Goal: Information Seeking & Learning: Learn about a topic

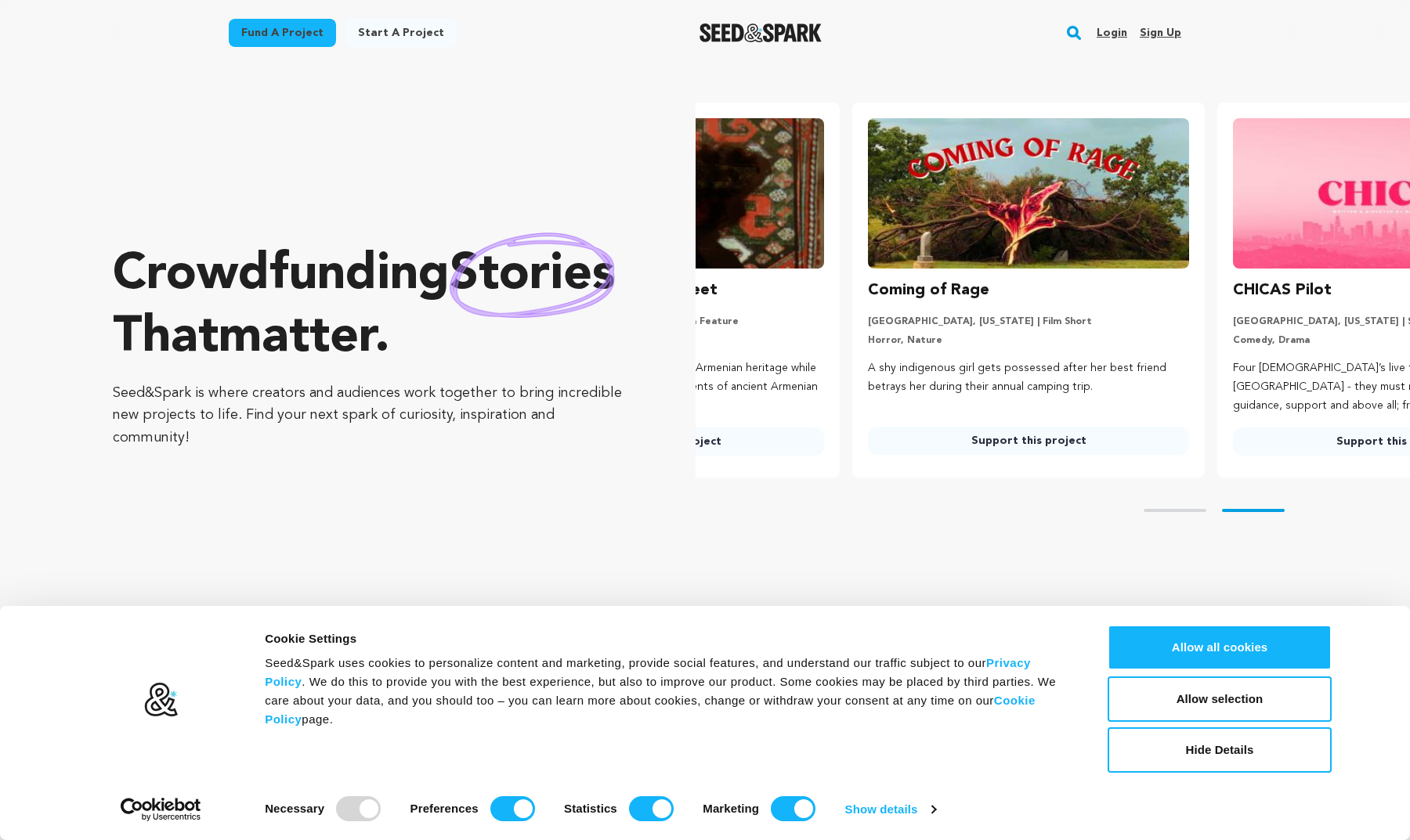
scroll to position [0, 378]
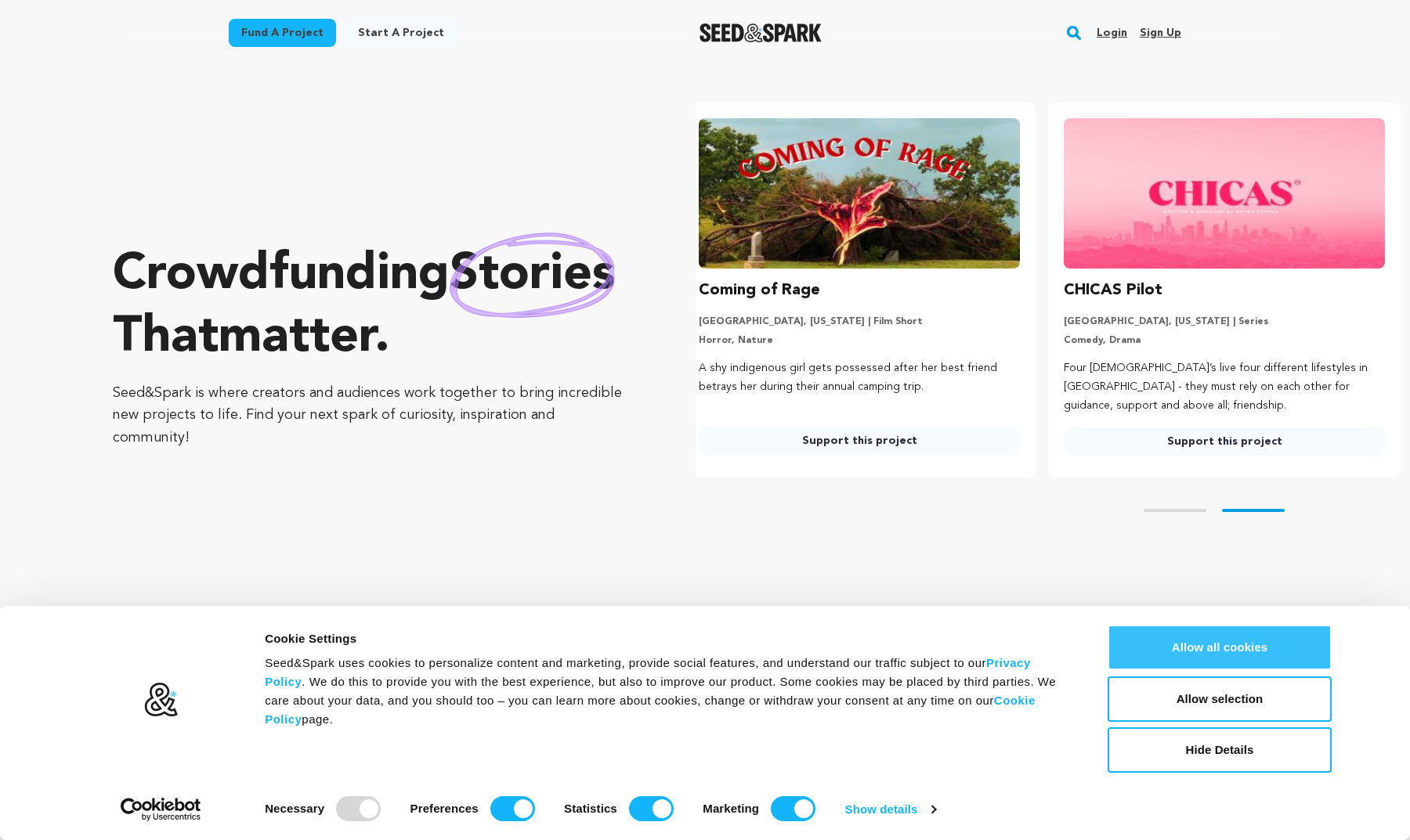
click at [1181, 650] on button "Allow all cookies" at bounding box center [1220, 647] width 224 height 46
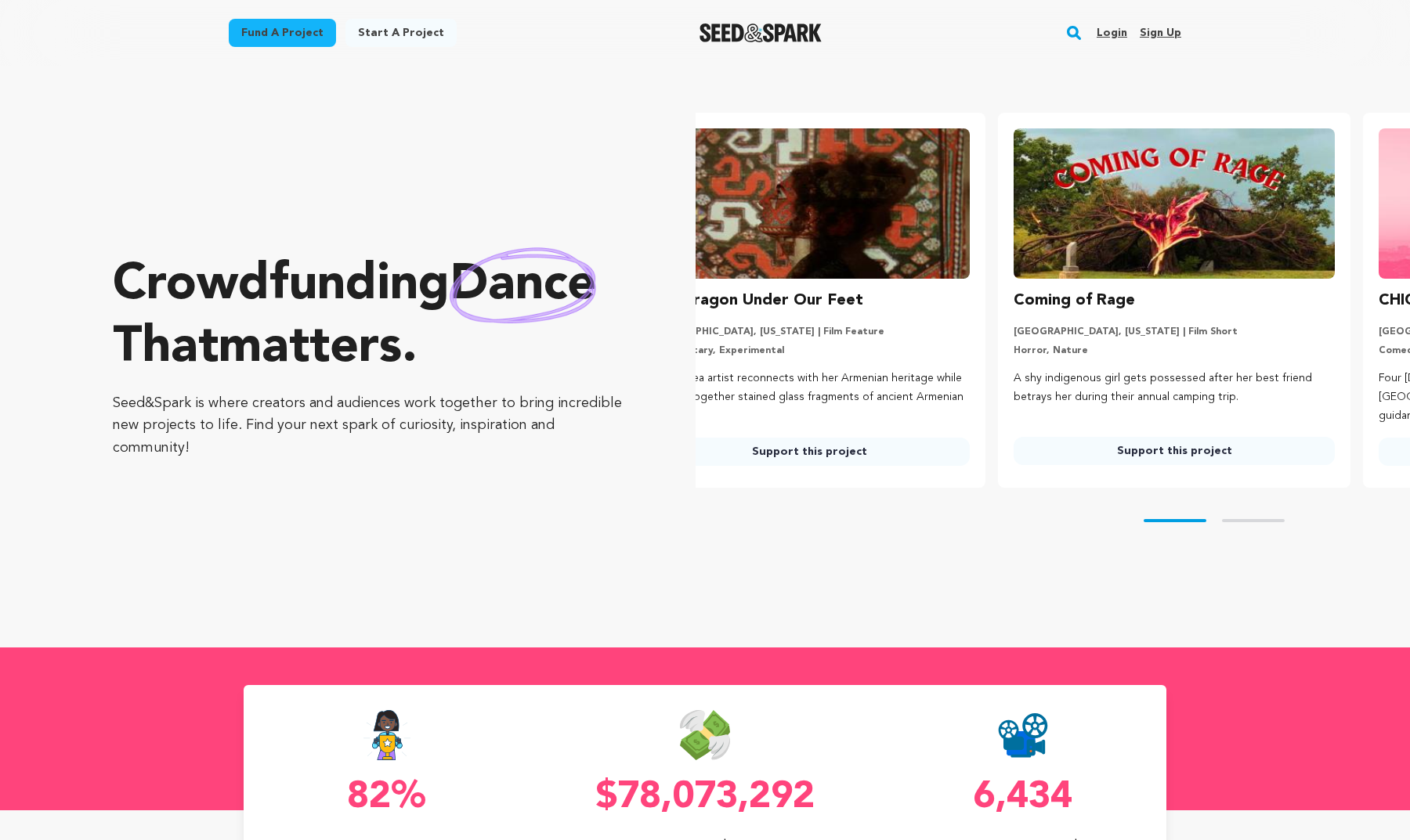
scroll to position [0, 0]
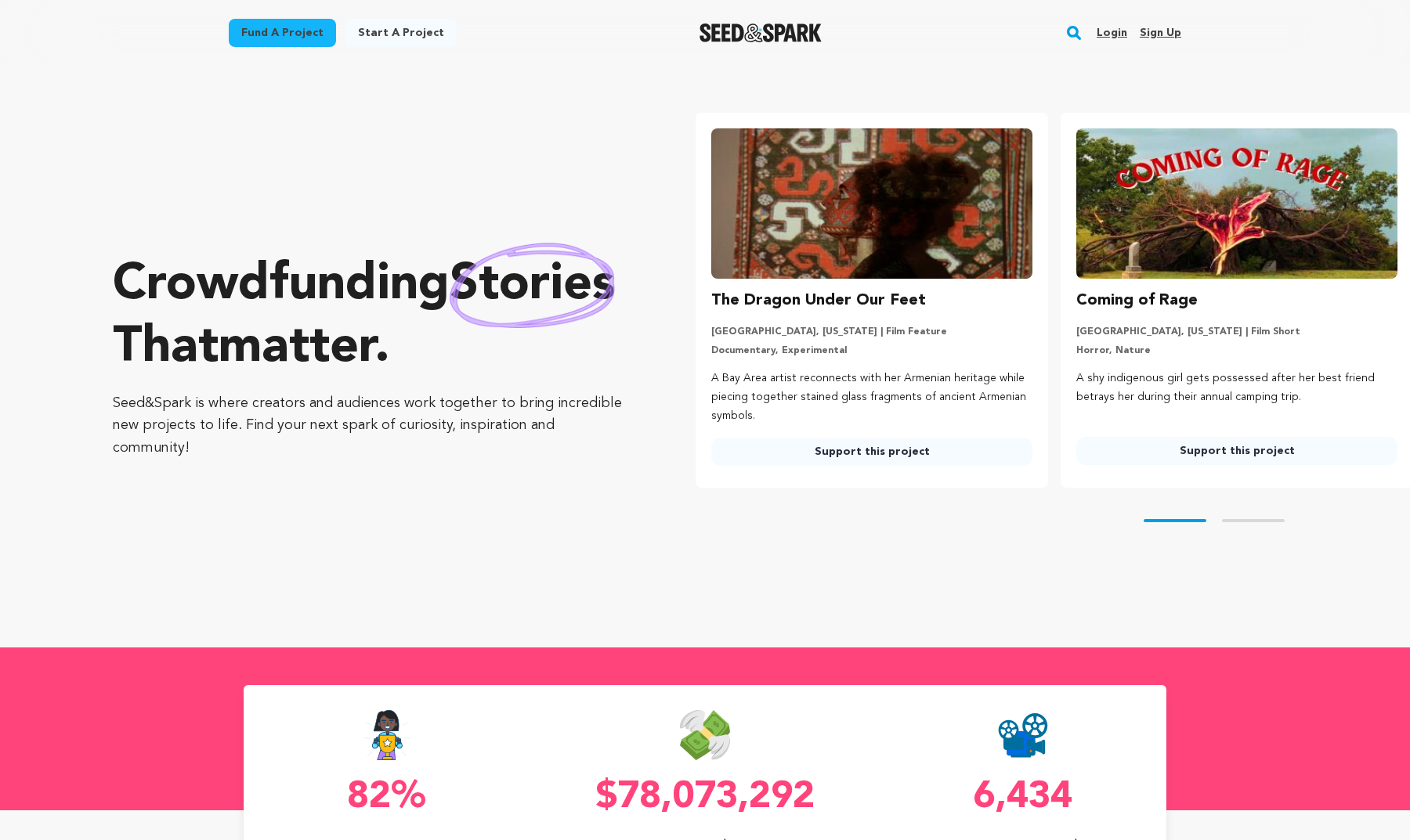
click at [846, 260] on img at bounding box center [872, 204] width 321 height 151
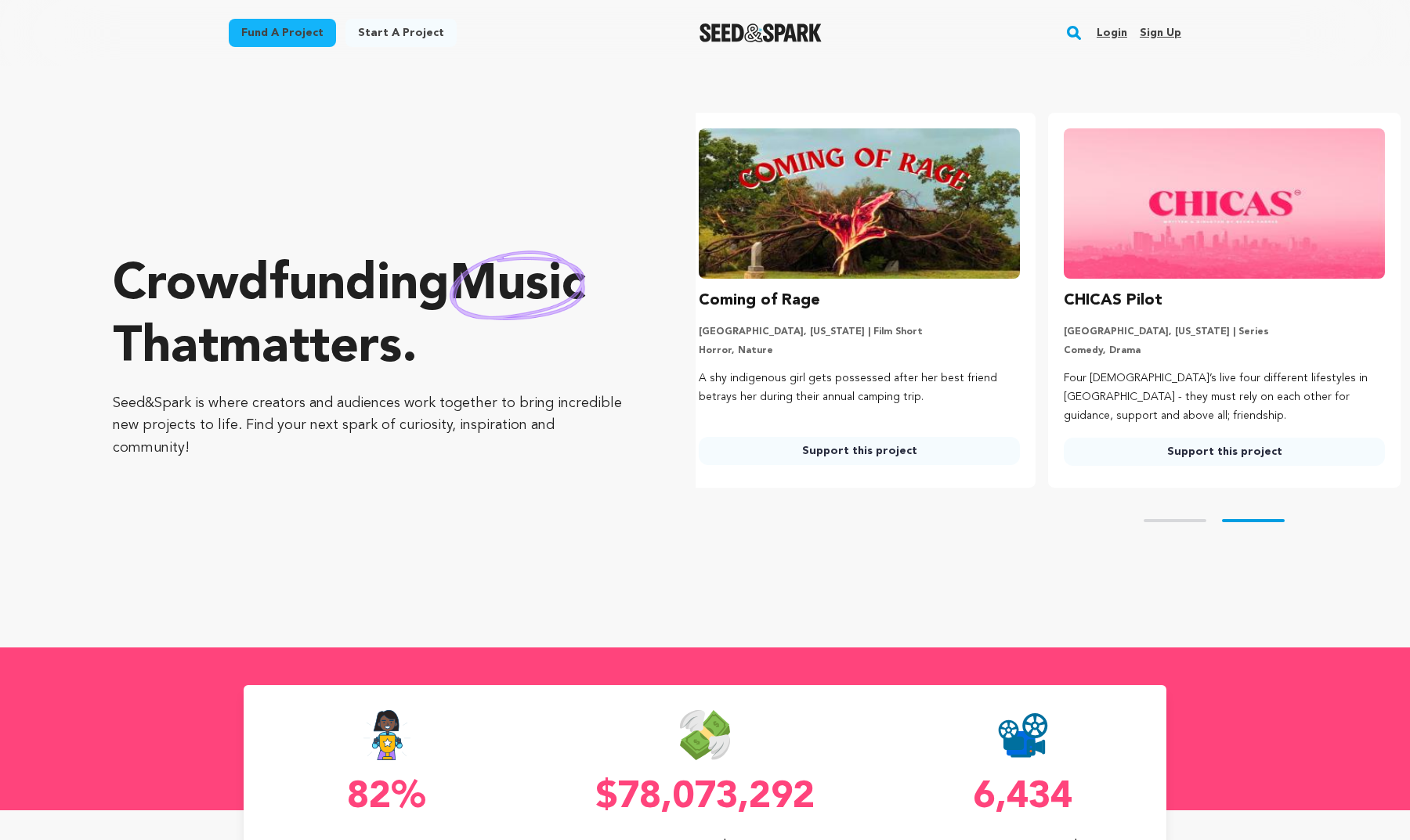
click at [1172, 526] on div "Skip to prev slide page Skip to next slide page" at bounding box center [1052, 521] width 715 height 65
click at [1172, 519] on button "Skip to prev slide page" at bounding box center [1176, 521] width 63 height 3
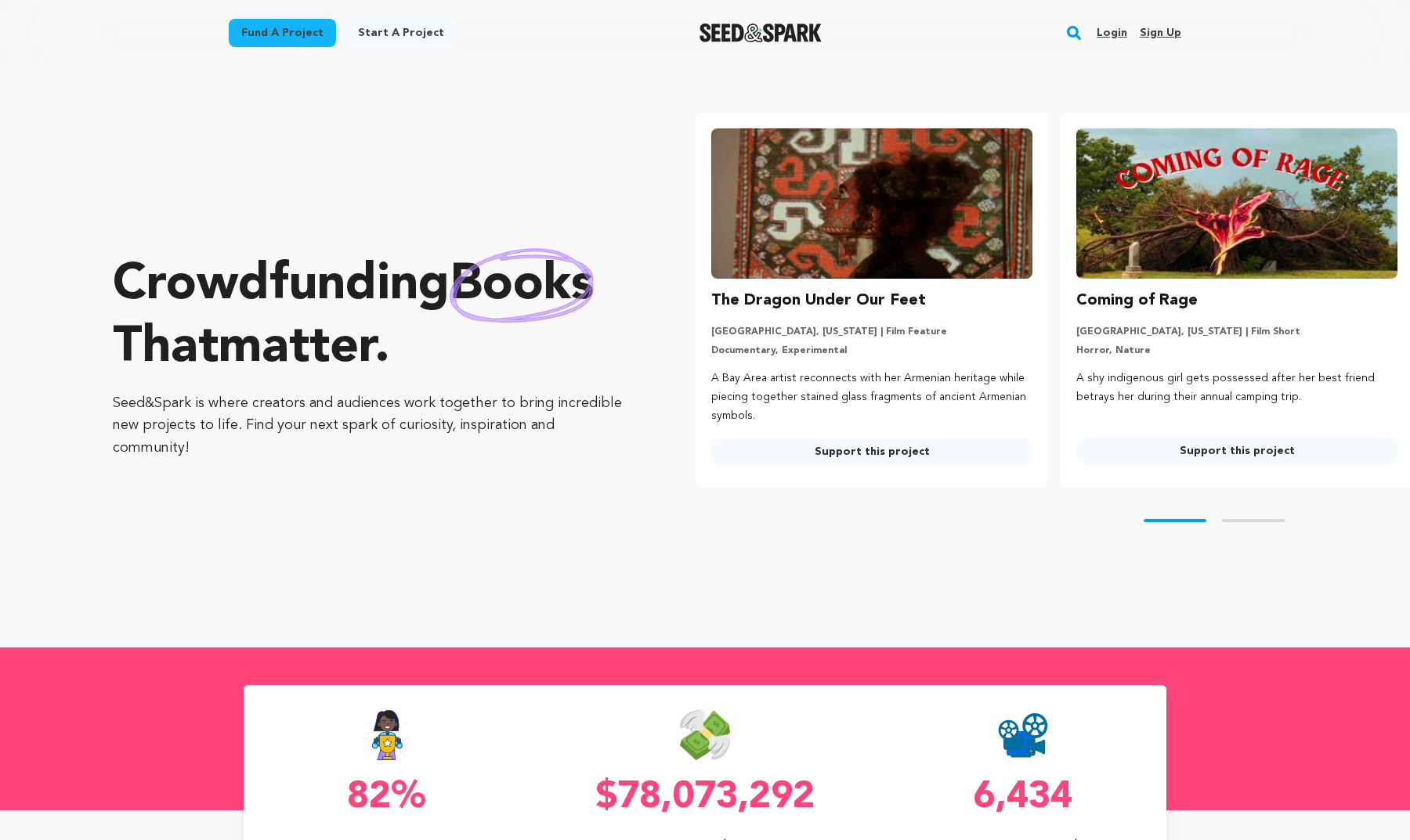
click at [946, 454] on link "Support this project" at bounding box center [872, 452] width 321 height 28
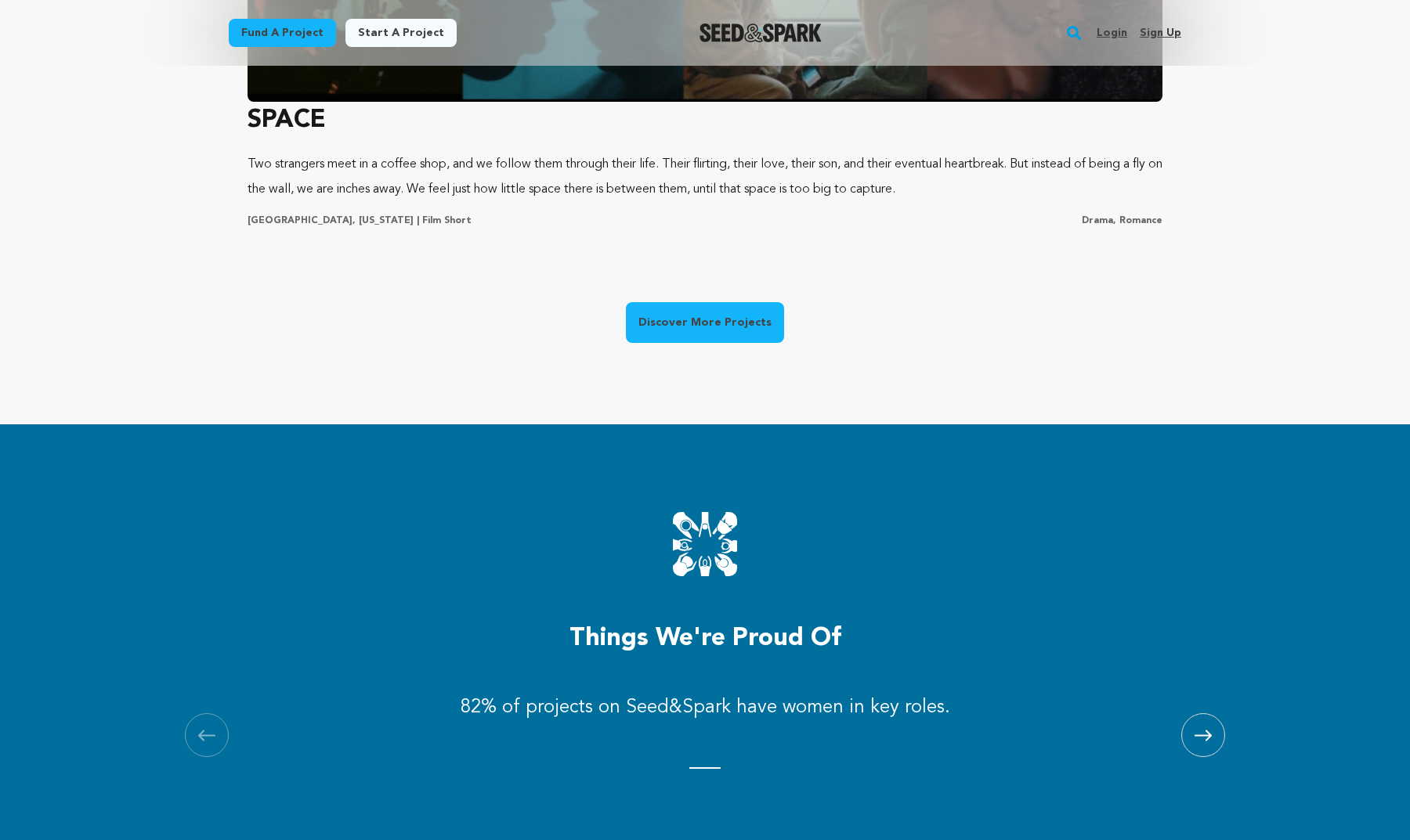
scroll to position [1193, 0]
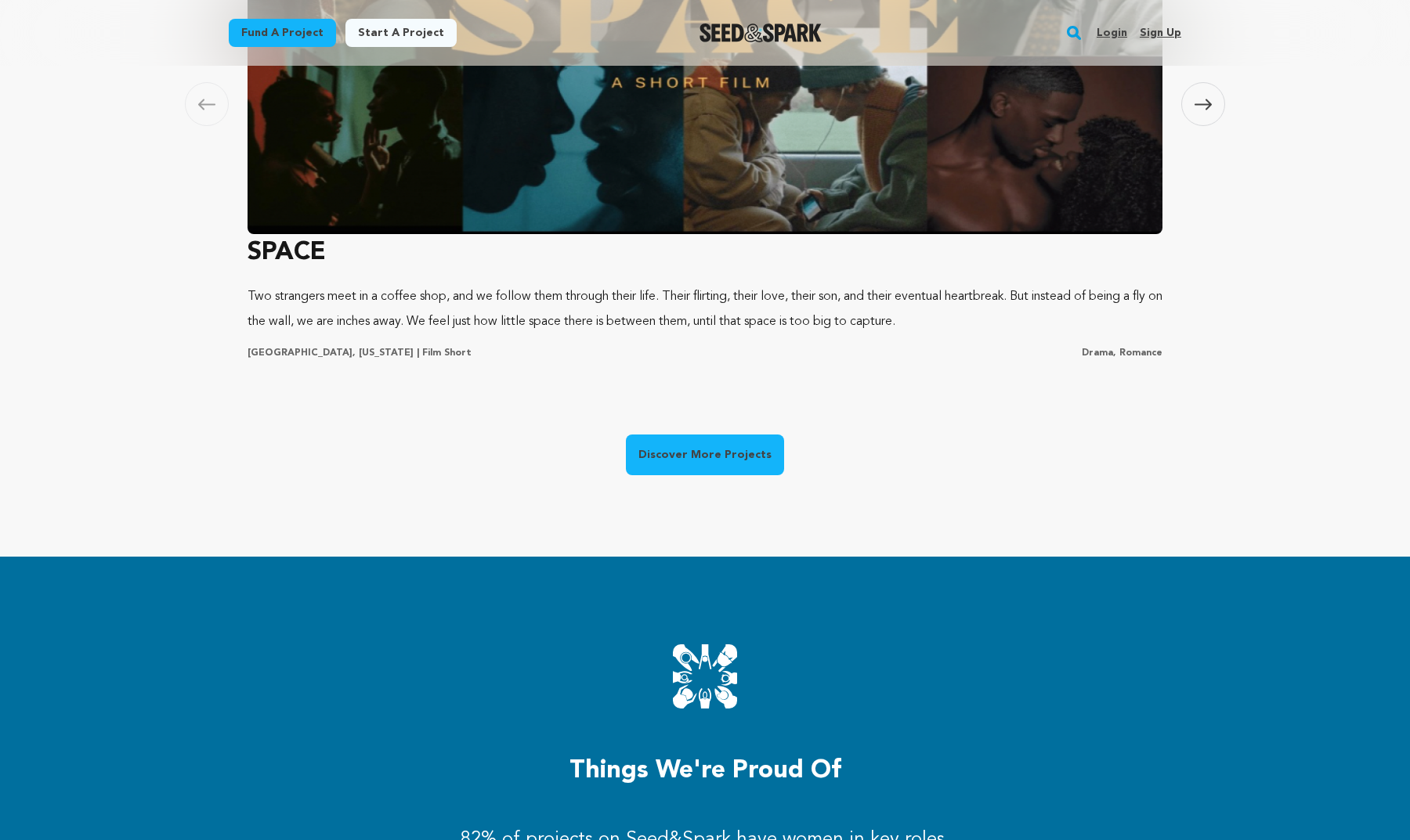
click at [671, 450] on link "Discover More Projects" at bounding box center [705, 454] width 158 height 41
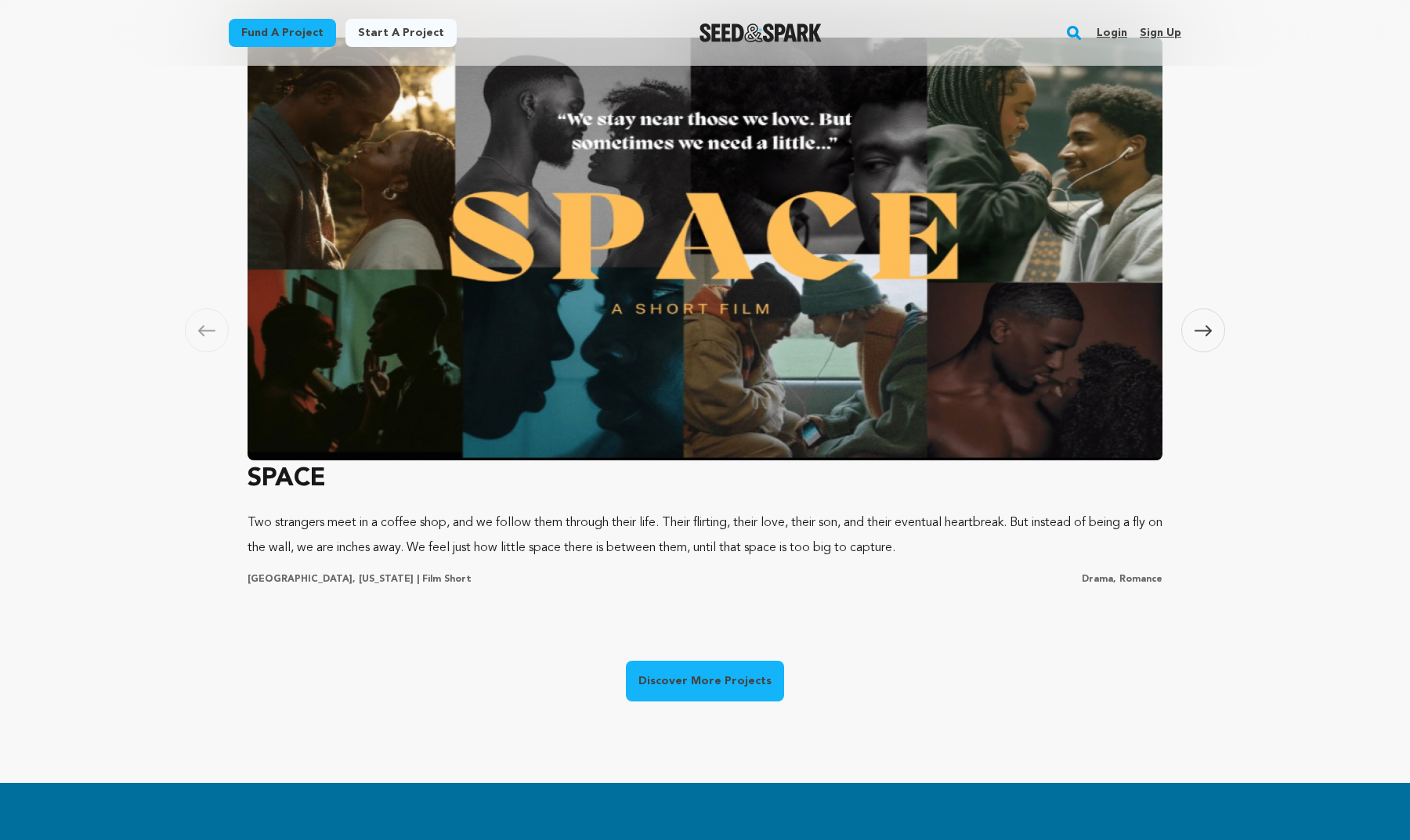
scroll to position [0, 378]
click at [1199, 320] on span at bounding box center [1203, 330] width 44 height 44
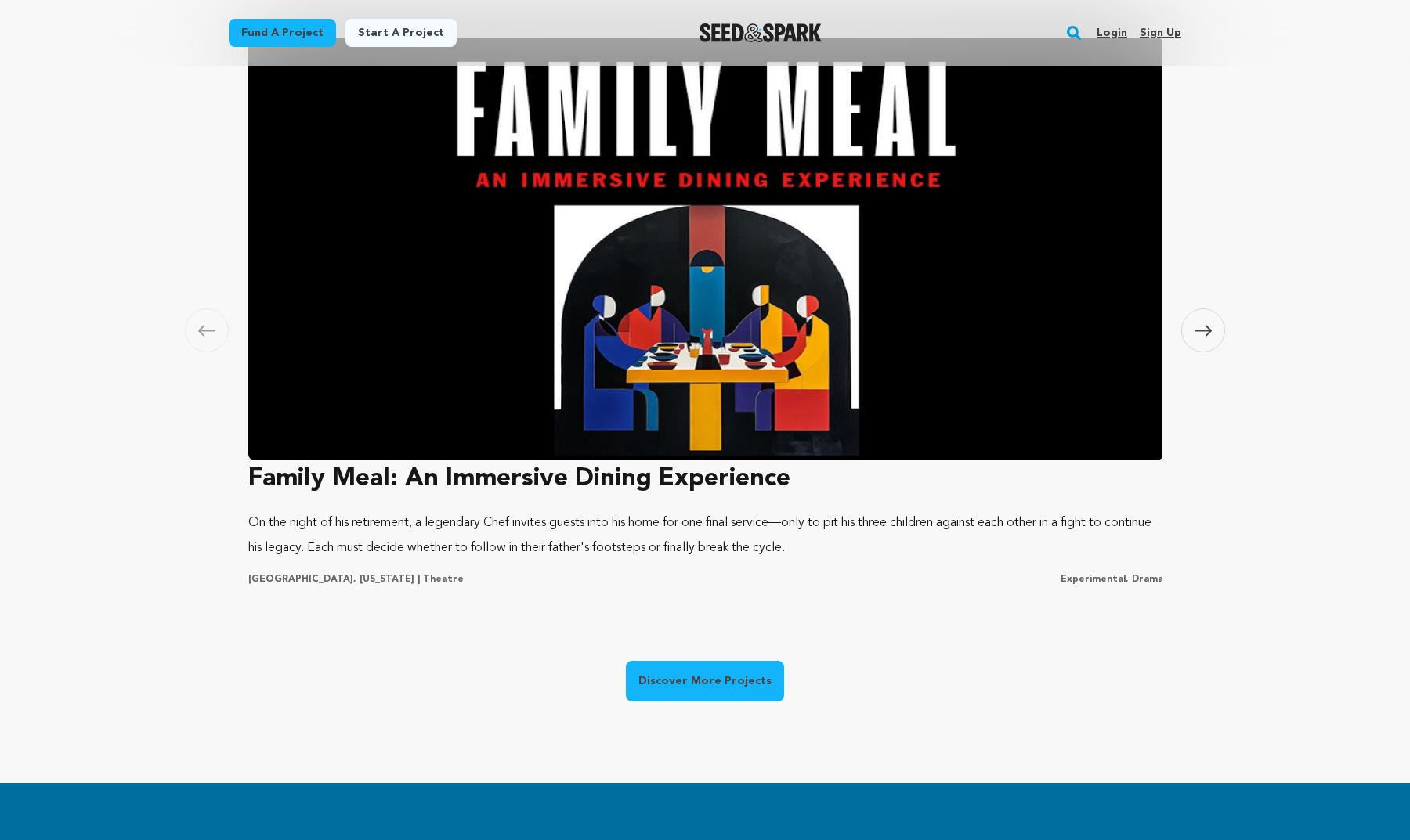
scroll to position [0, 925]
click at [1199, 320] on span at bounding box center [1203, 330] width 44 height 44
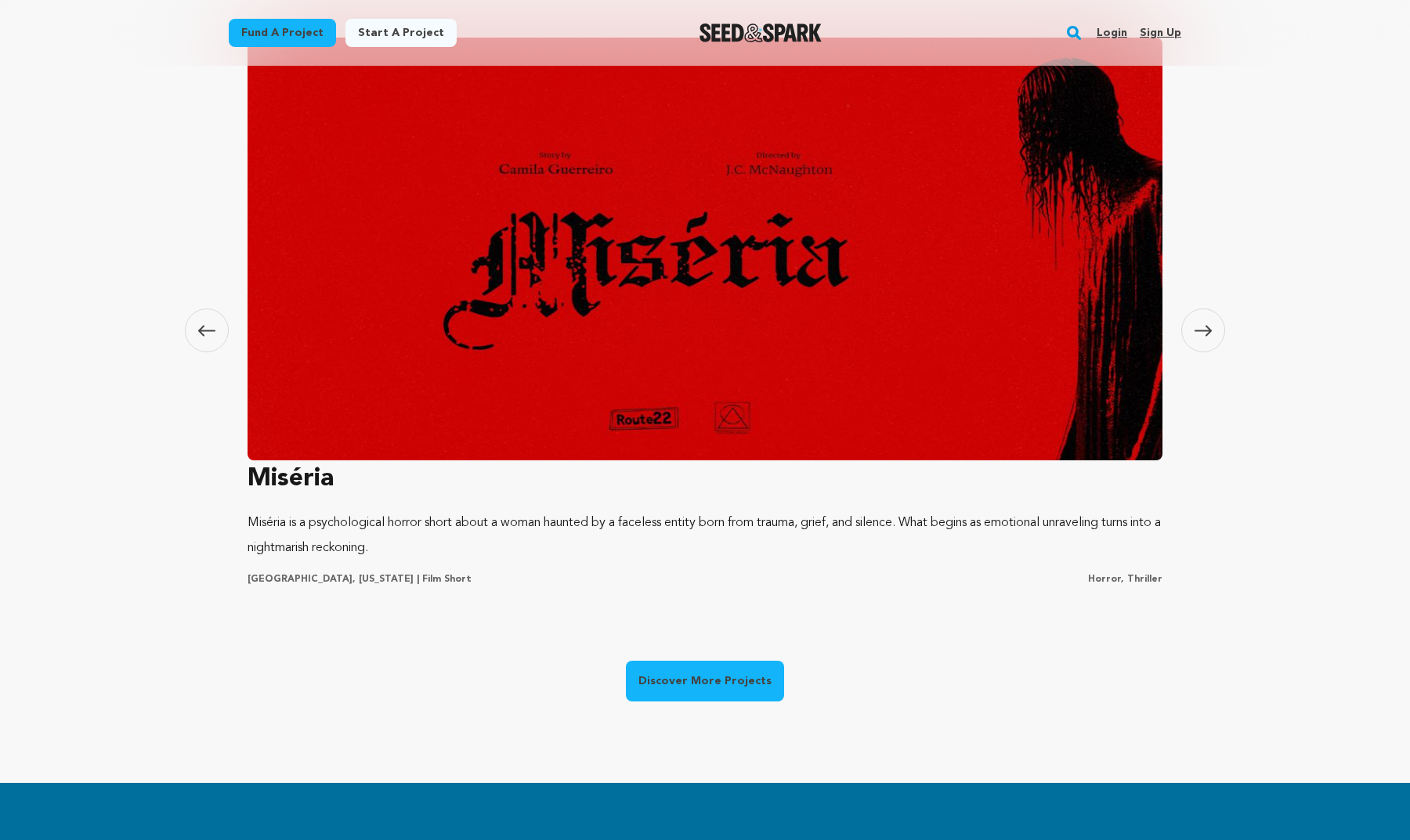
click at [1199, 320] on span at bounding box center [1203, 330] width 44 height 44
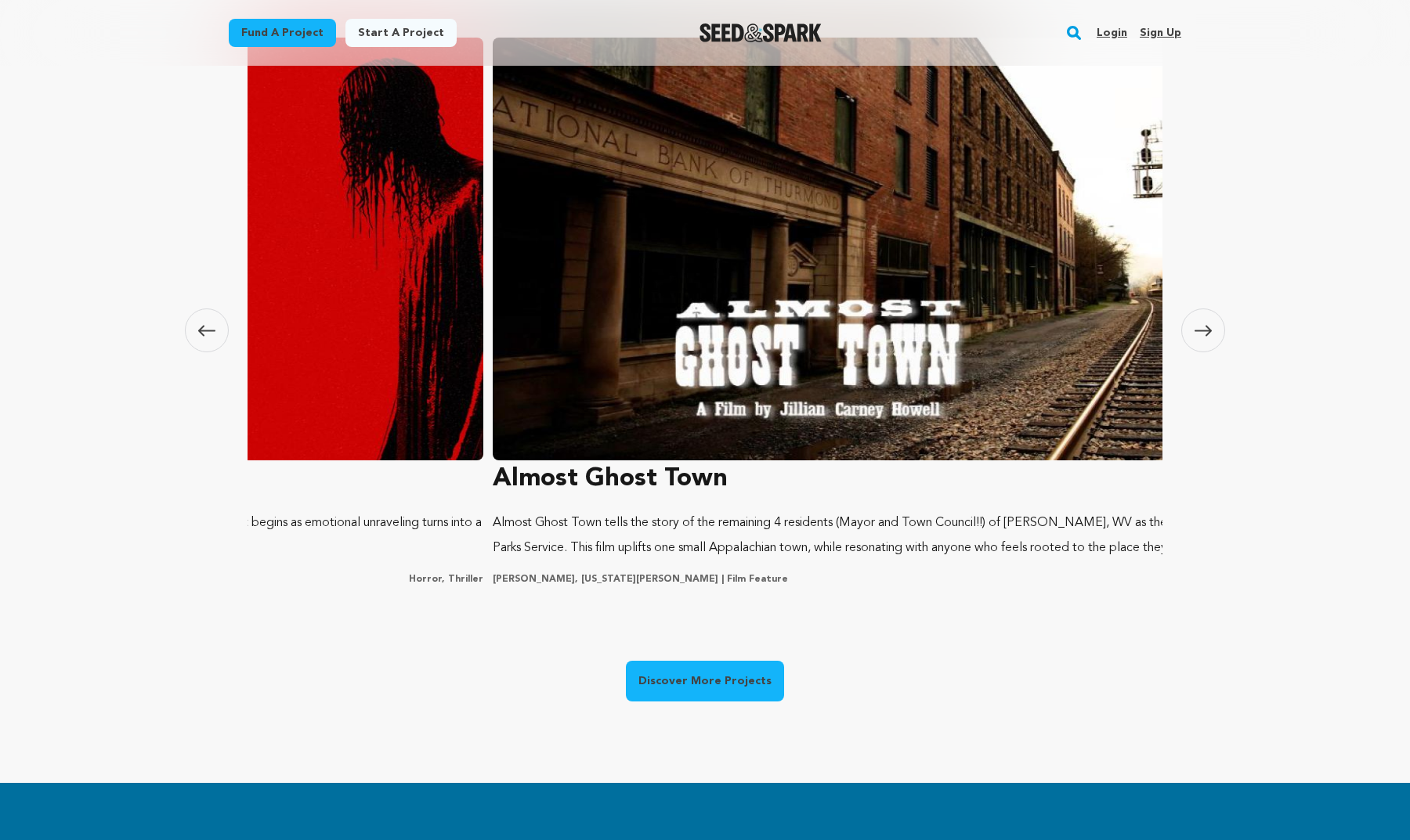
scroll to position [0, 0]
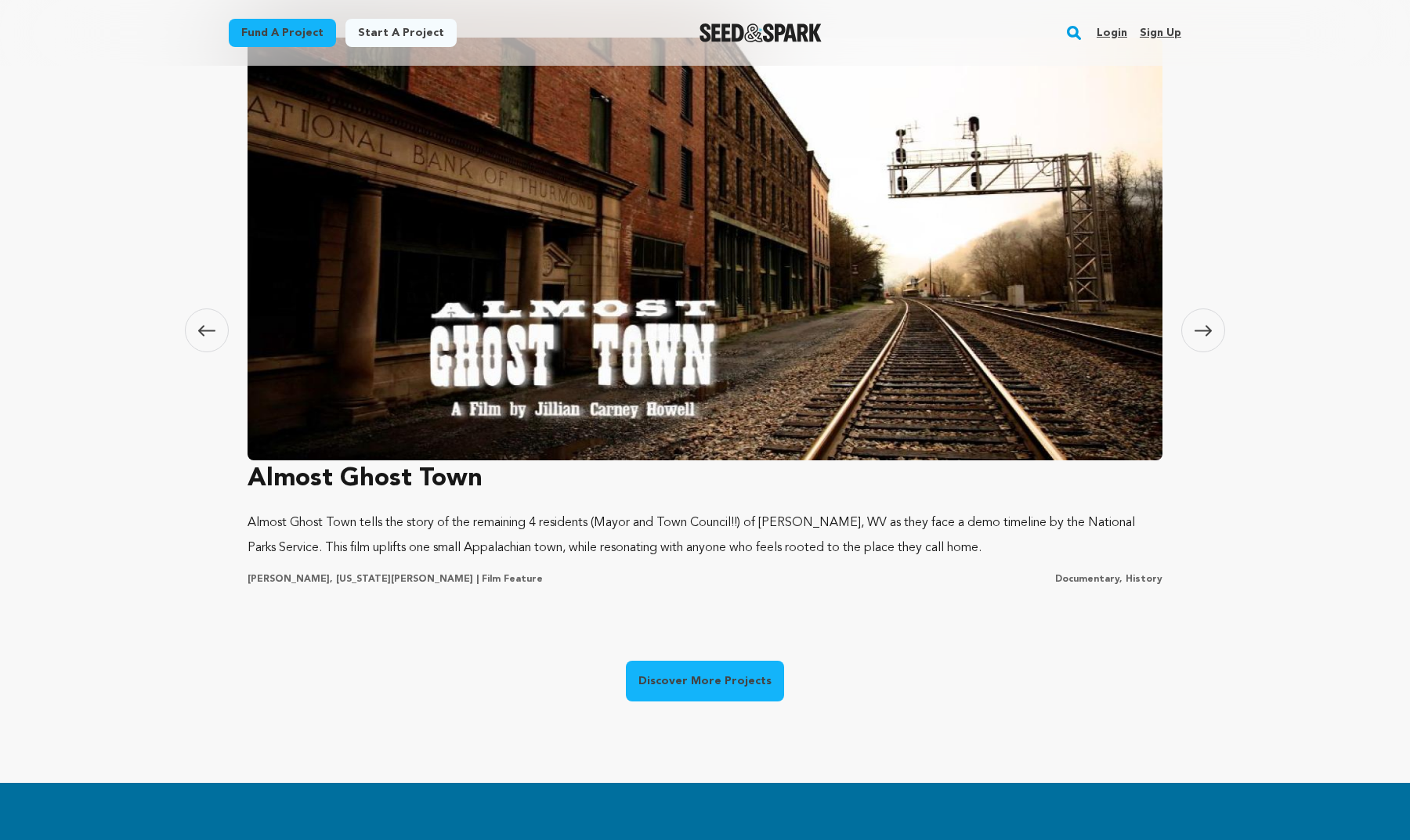
click at [1199, 320] on span at bounding box center [1203, 330] width 44 height 44
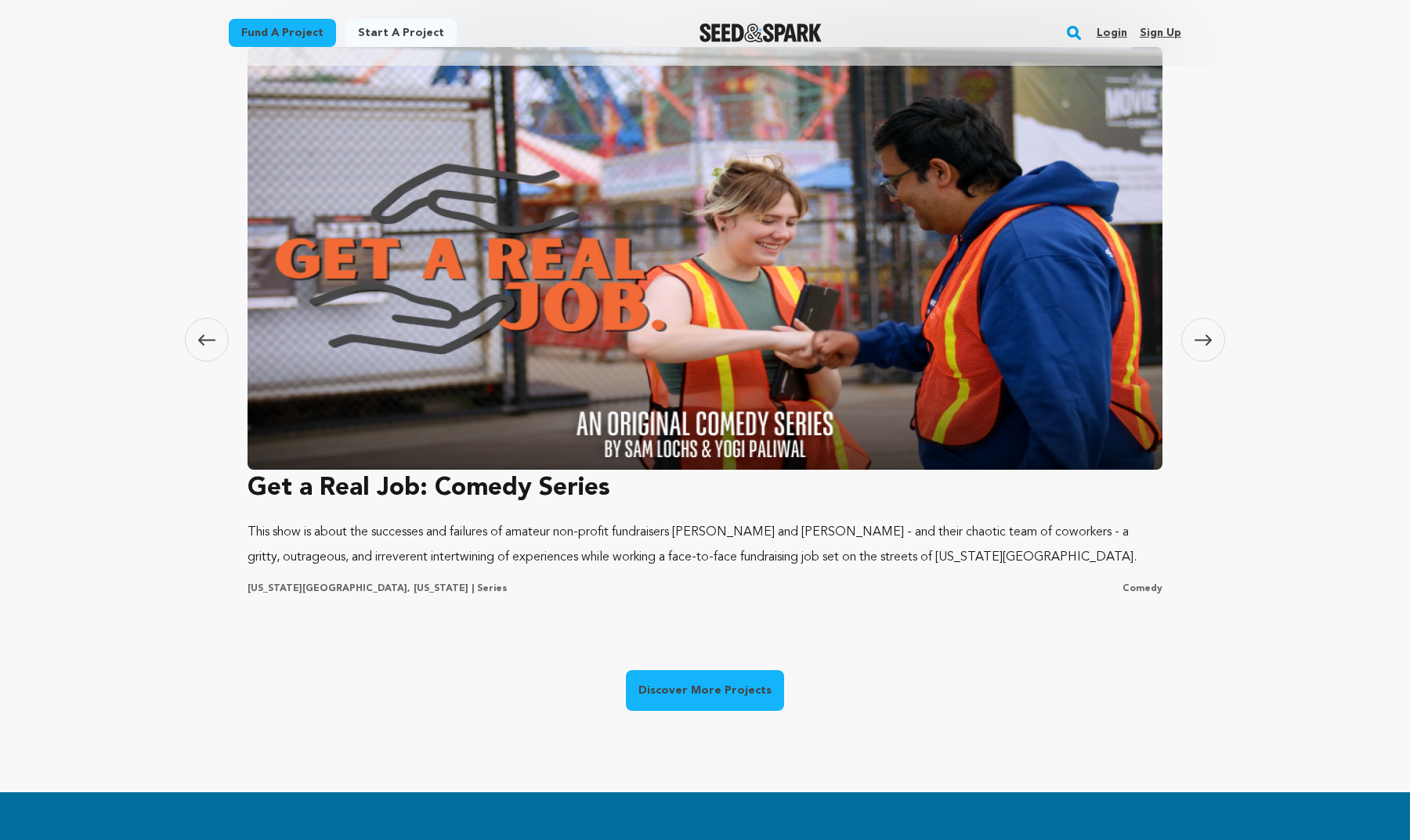
click at [1196, 335] on icon at bounding box center [1203, 340] width 17 height 12
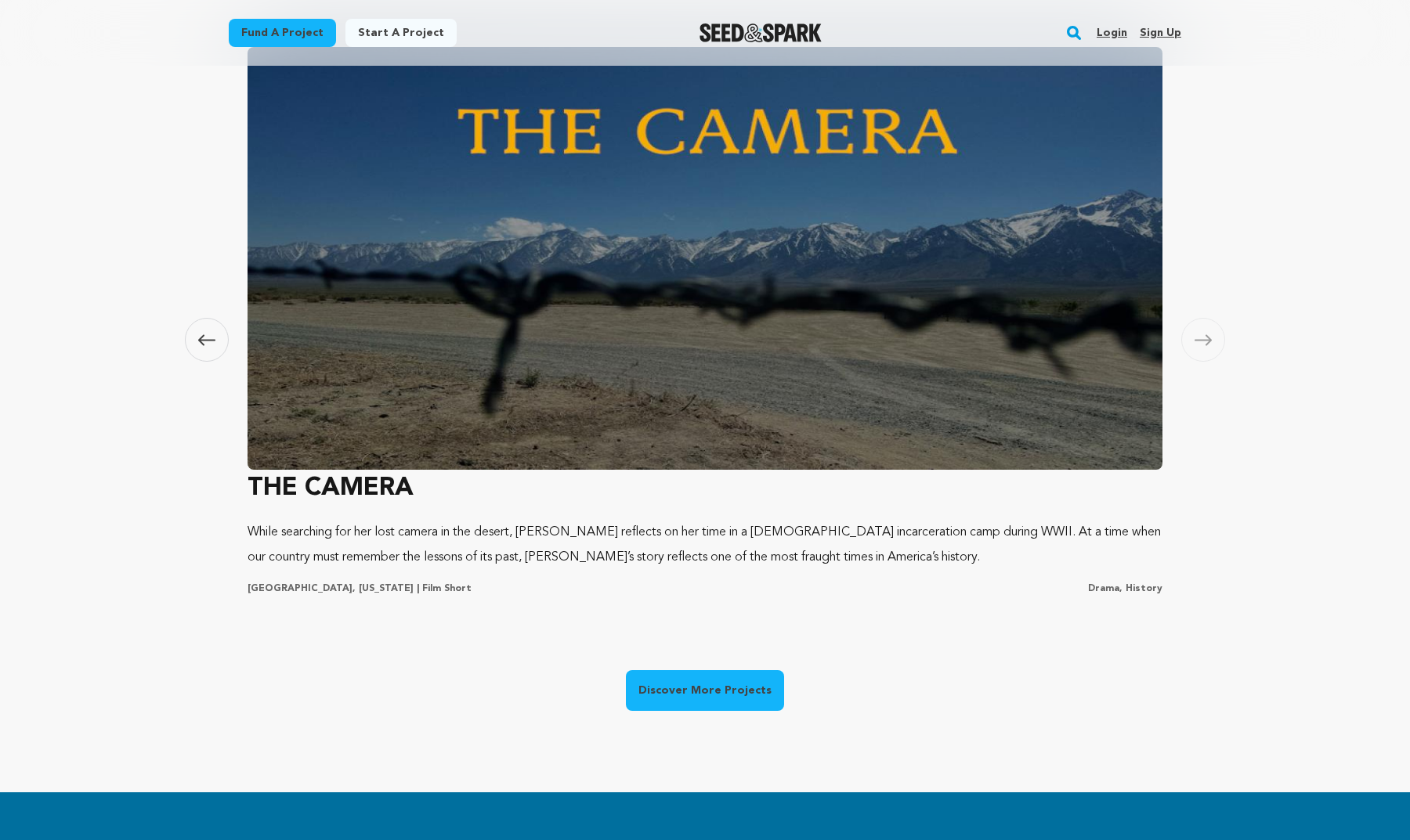
click at [1196, 335] on icon at bounding box center [1203, 340] width 17 height 12
click at [710, 662] on div "Carousel Skip to previous slide page Carousel SPACE Two strangers meet in a cof…" at bounding box center [705, 410] width 1003 height 765
click at [706, 684] on link "Discover More Projects" at bounding box center [705, 690] width 158 height 41
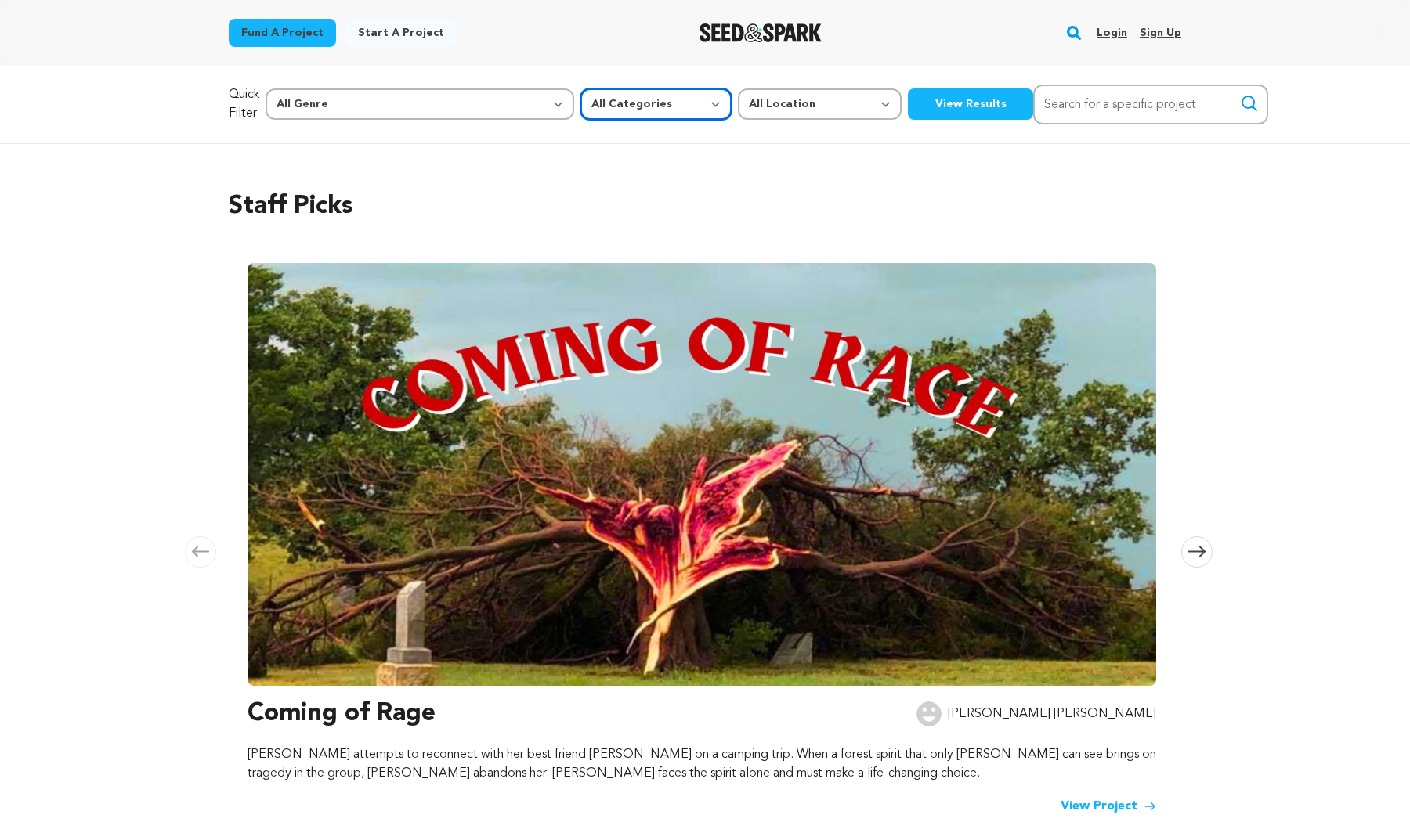
select select "382"
click at [908, 108] on button "View Results" at bounding box center [970, 104] width 125 height 31
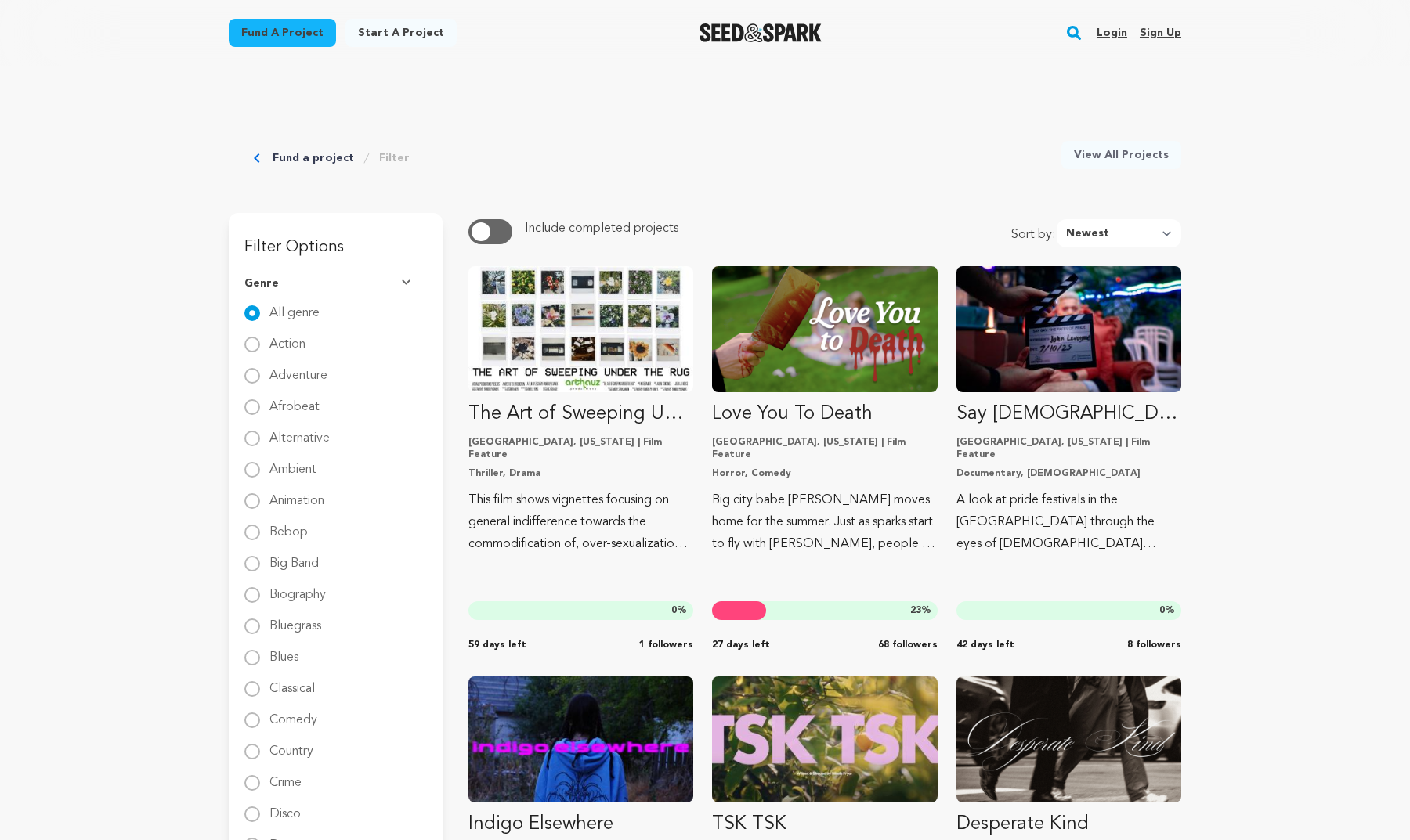
click at [491, 228] on button "button" at bounding box center [490, 232] width 44 height 25
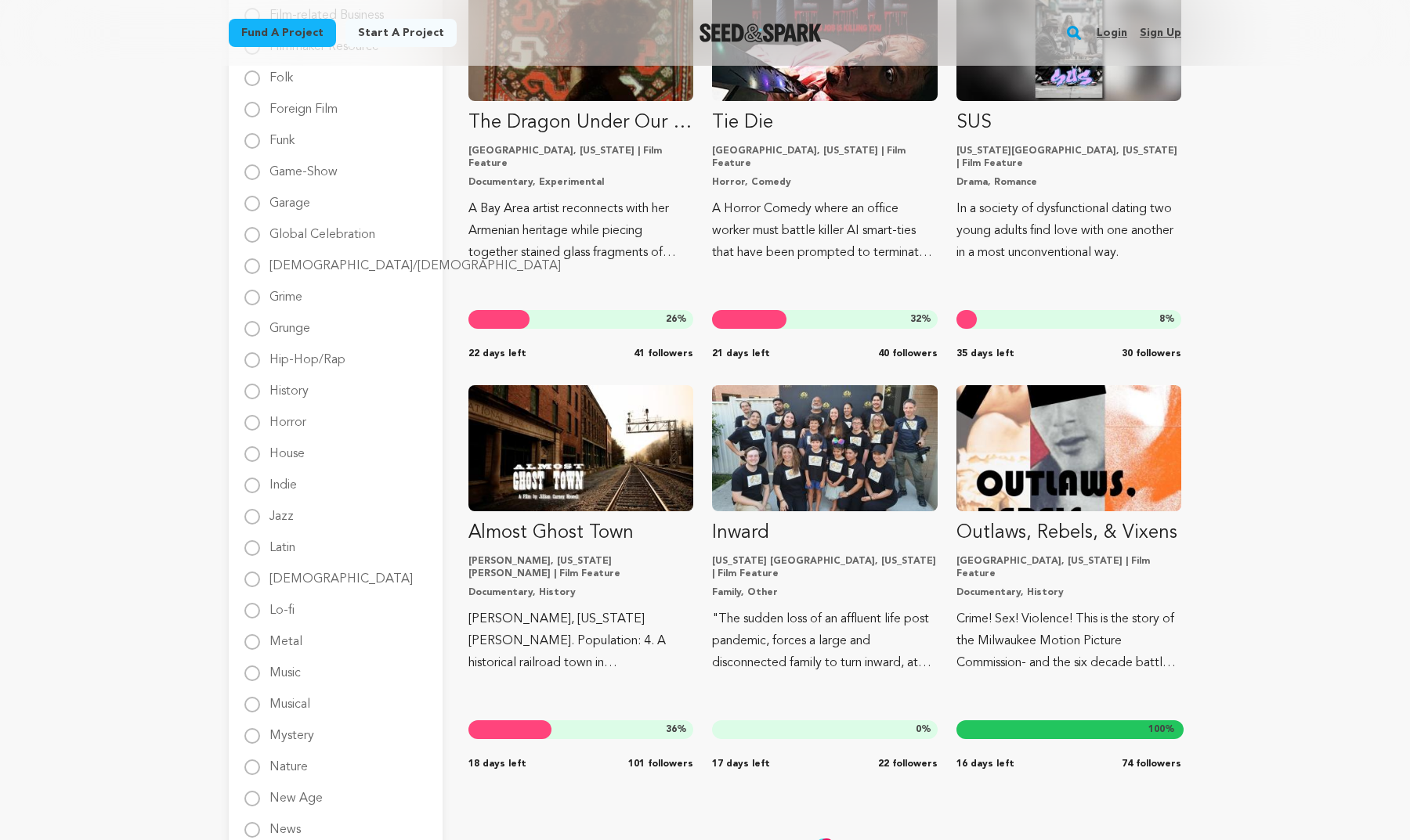
scroll to position [1279, 0]
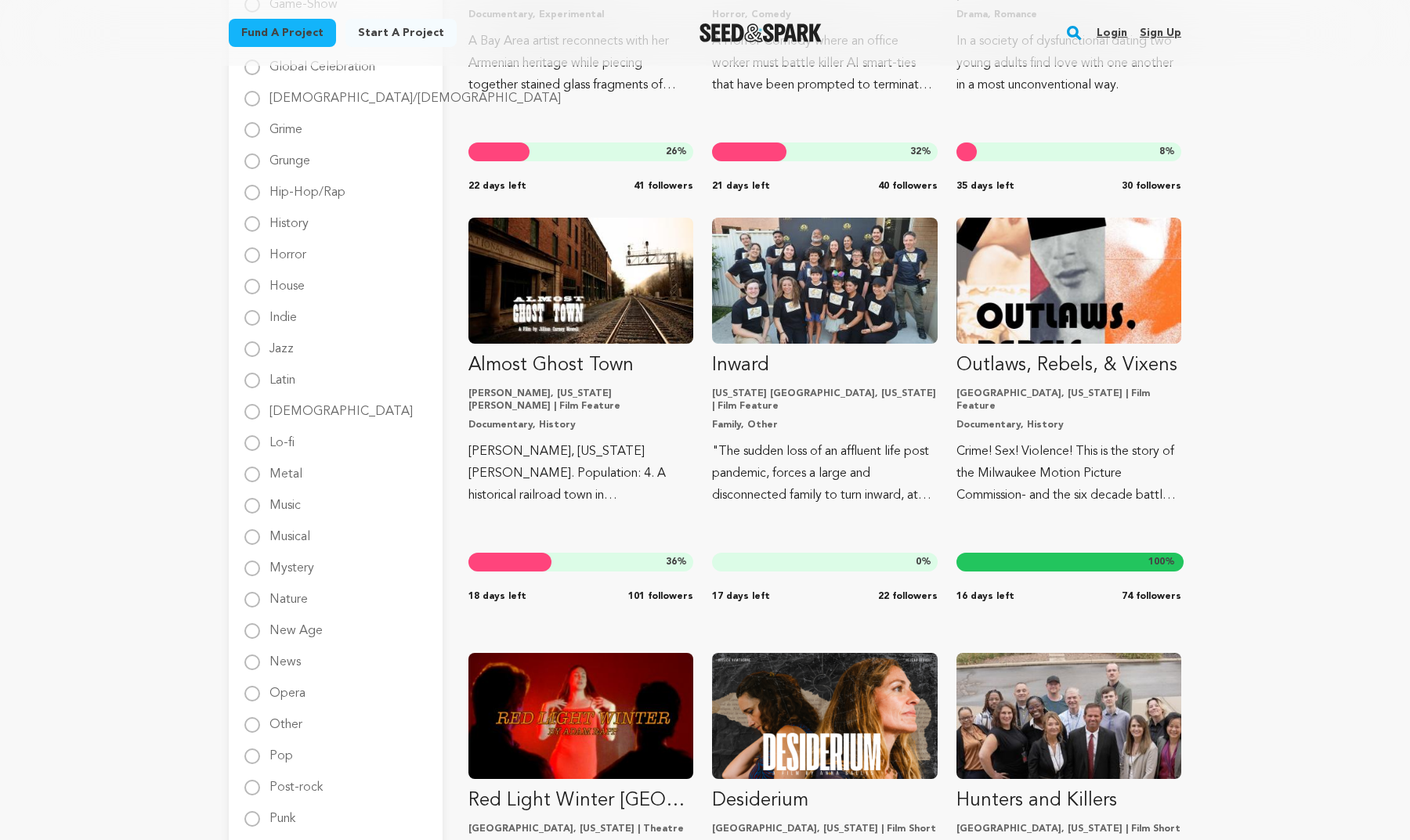
click at [253, 258] on input "Horror" at bounding box center [252, 255] width 16 height 16
radio input "true"
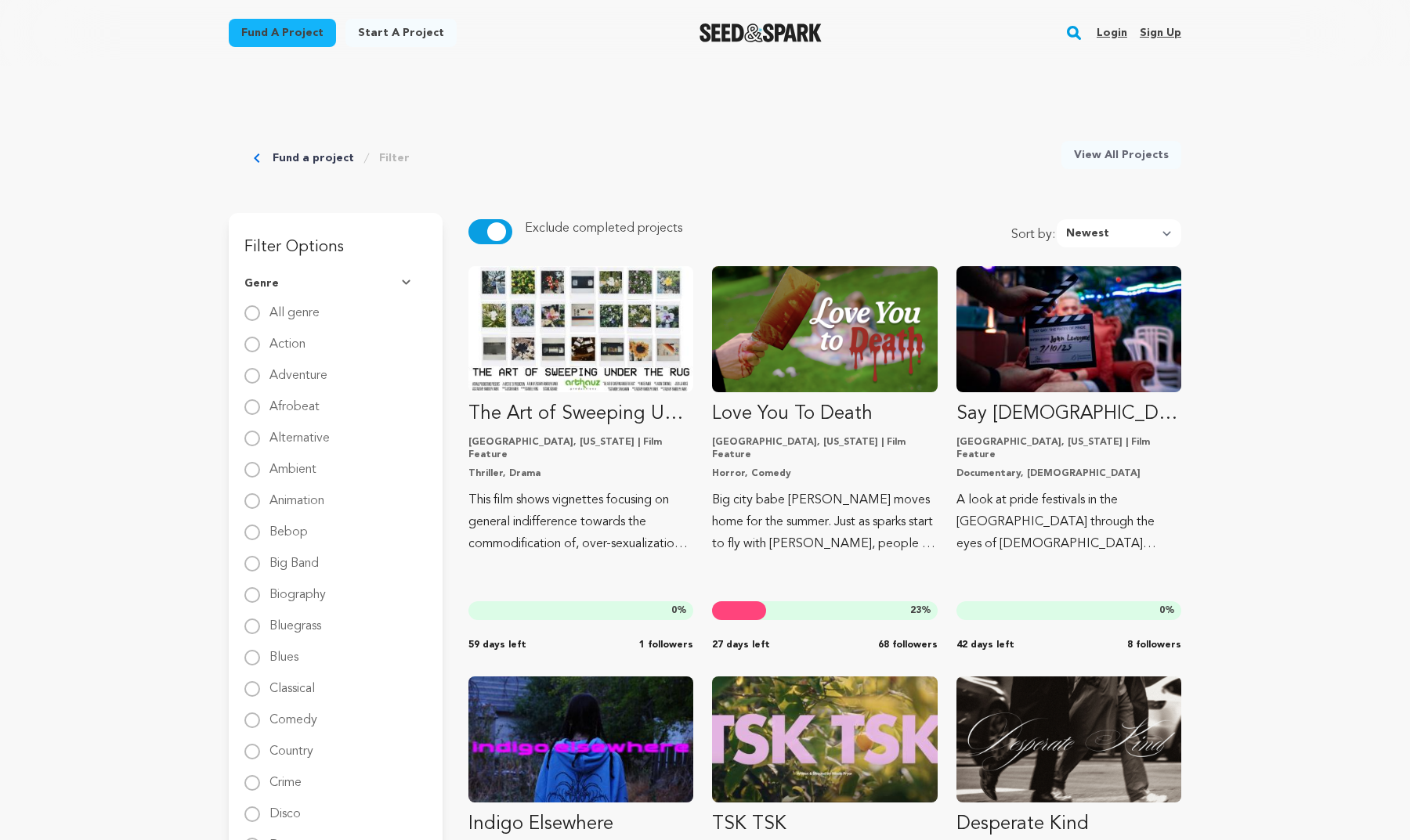
scroll to position [0, 0]
click at [384, 161] on link "Filter" at bounding box center [394, 158] width 31 height 16
click at [387, 161] on link "Filter" at bounding box center [394, 158] width 31 height 16
click at [400, 277] on button "Genre" at bounding box center [335, 283] width 183 height 41
click at [405, 281] on img at bounding box center [407, 283] width 12 height 7
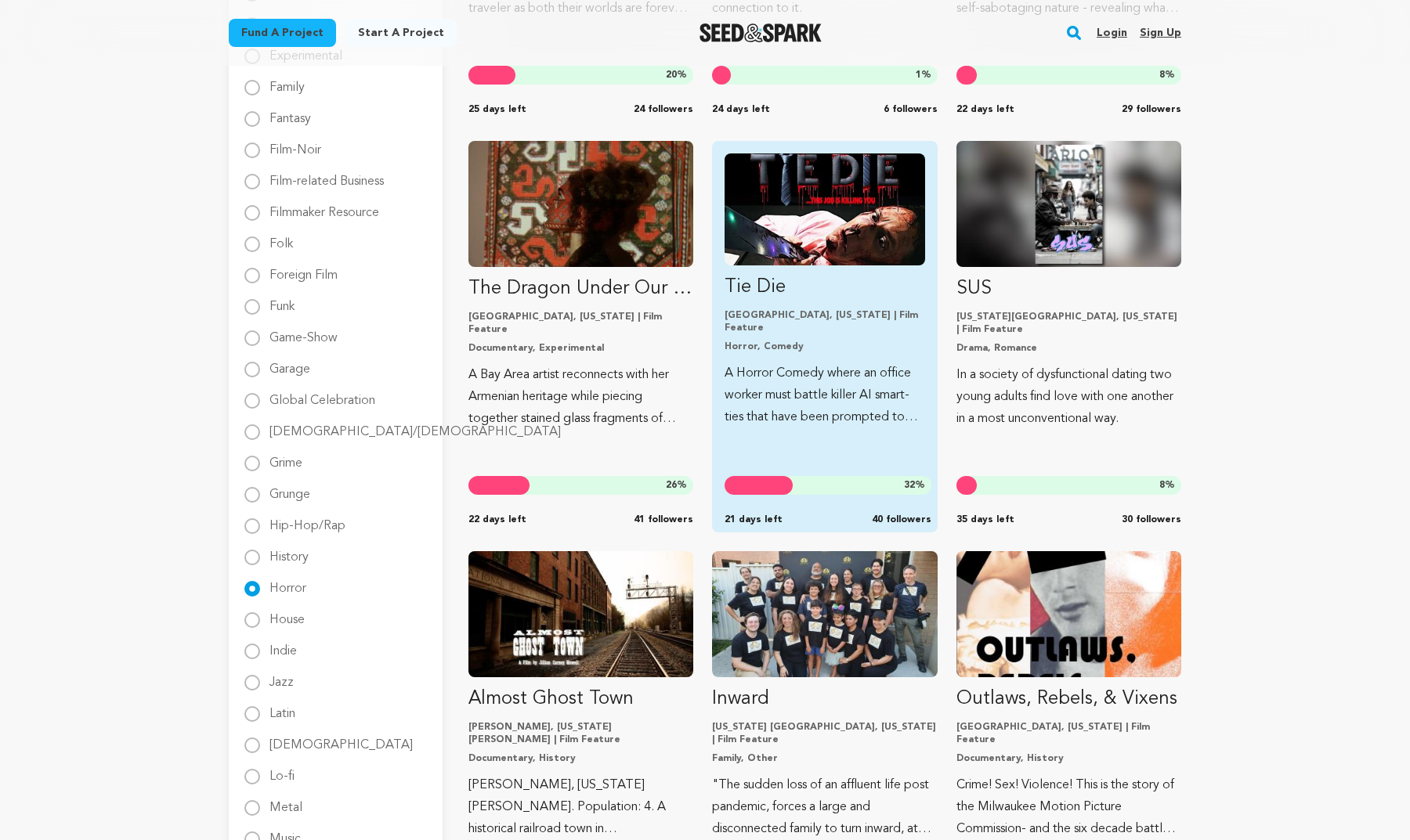
scroll to position [948, 0]
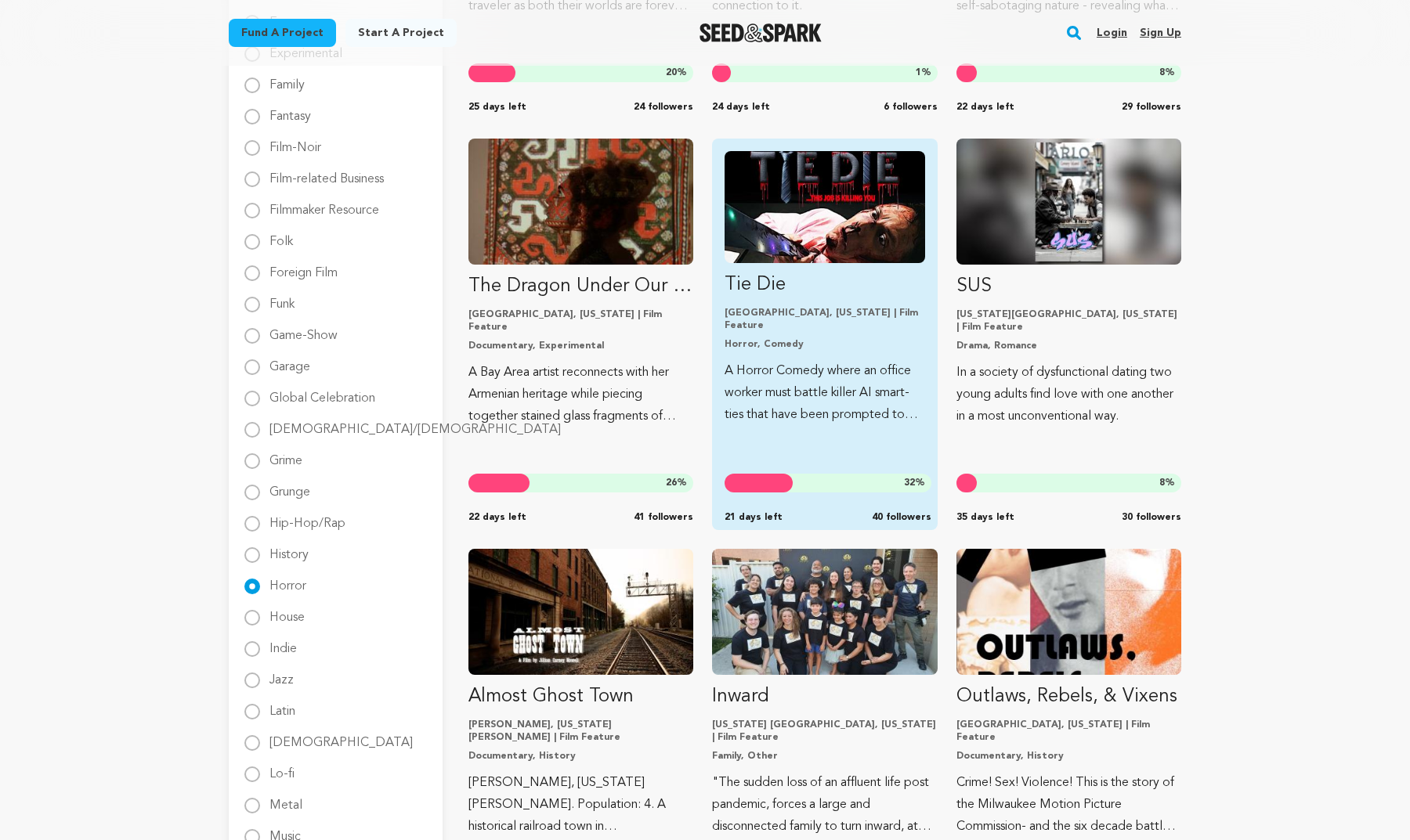
click at [805, 244] on img "Fund Tie Die" at bounding box center [824, 207] width 200 height 112
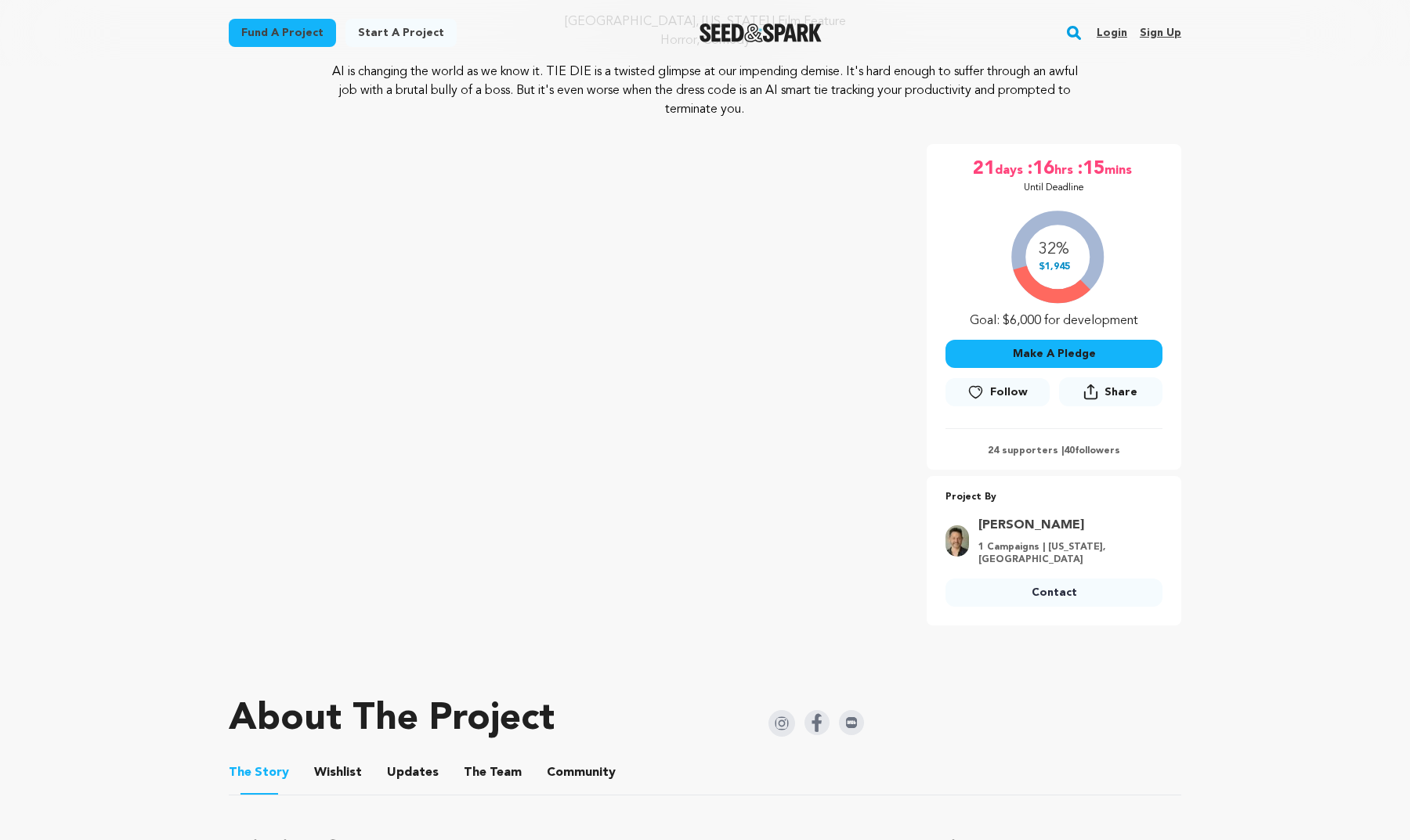
scroll to position [166, 0]
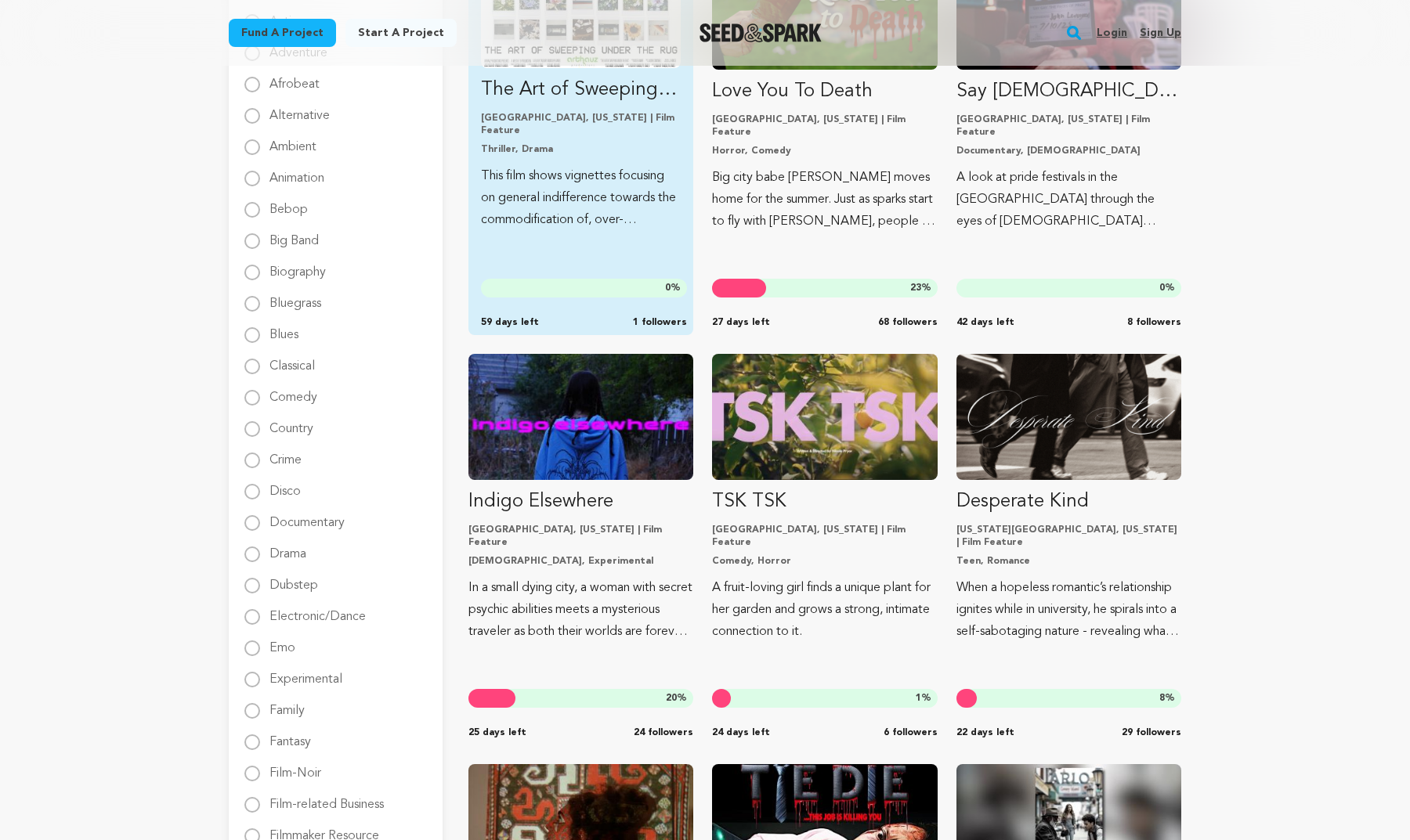
scroll to position [353, 0]
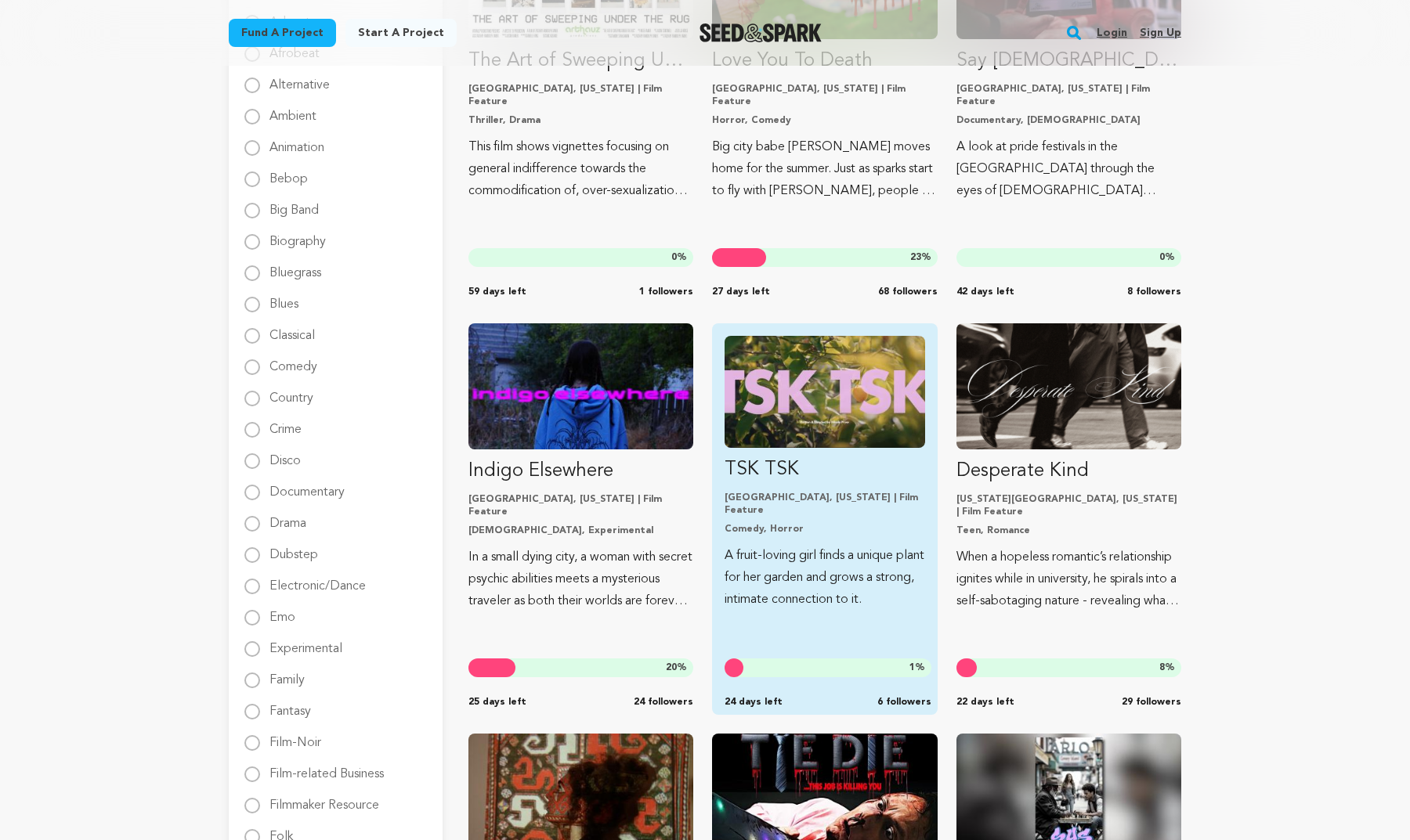
click at [821, 431] on img "Fund TSK TSK" at bounding box center [824, 391] width 200 height 112
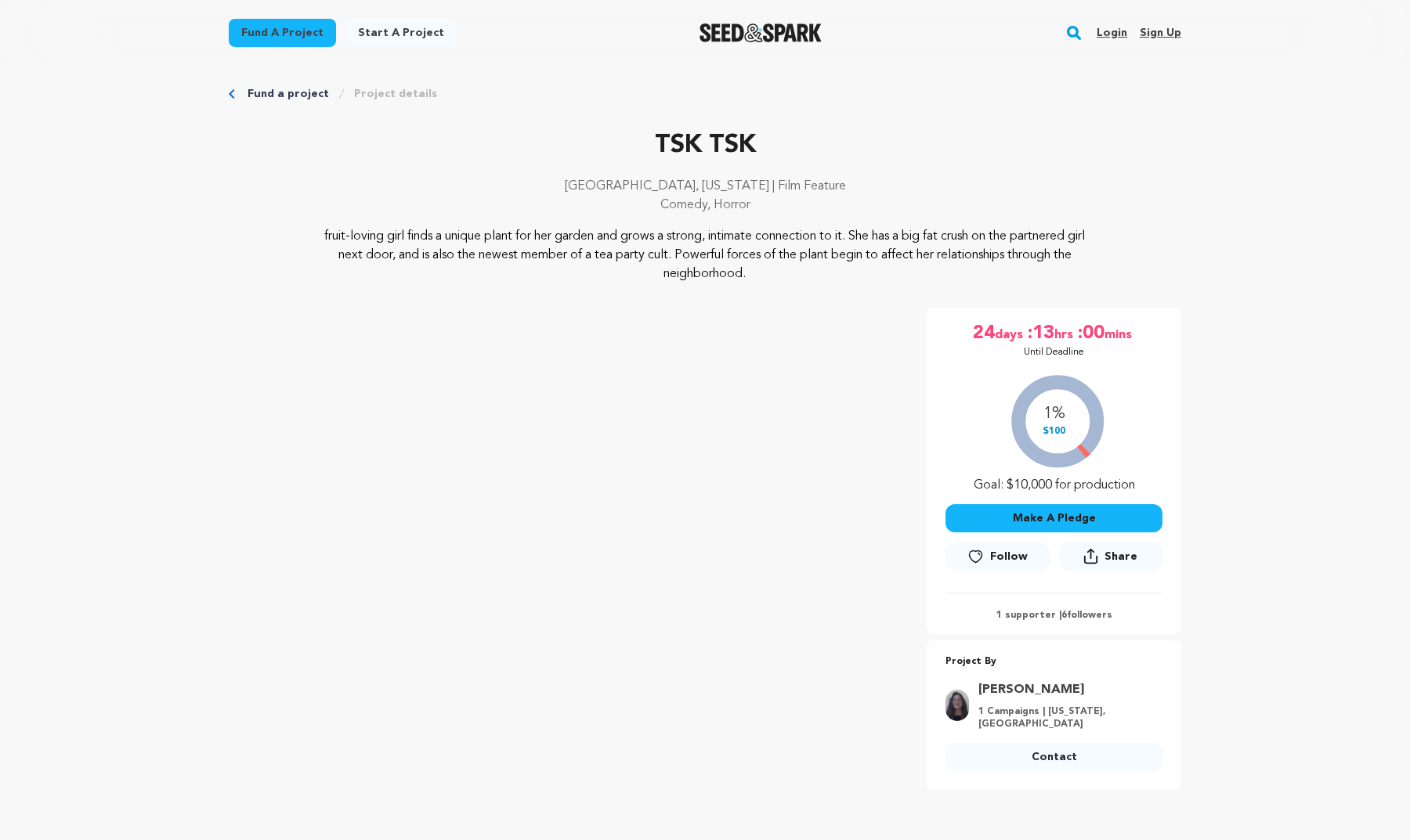
scroll to position [9, 0]
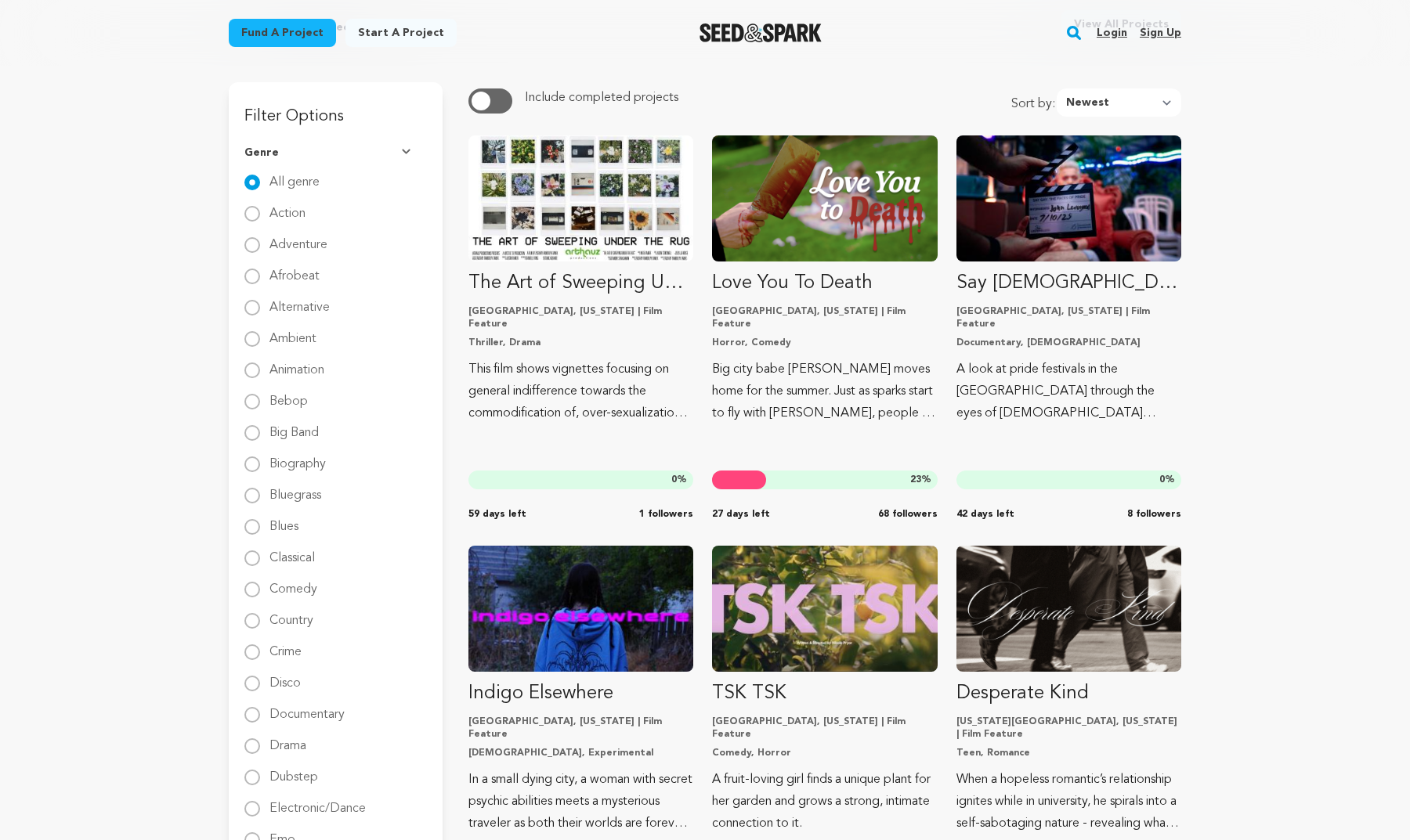
scroll to position [67, 0]
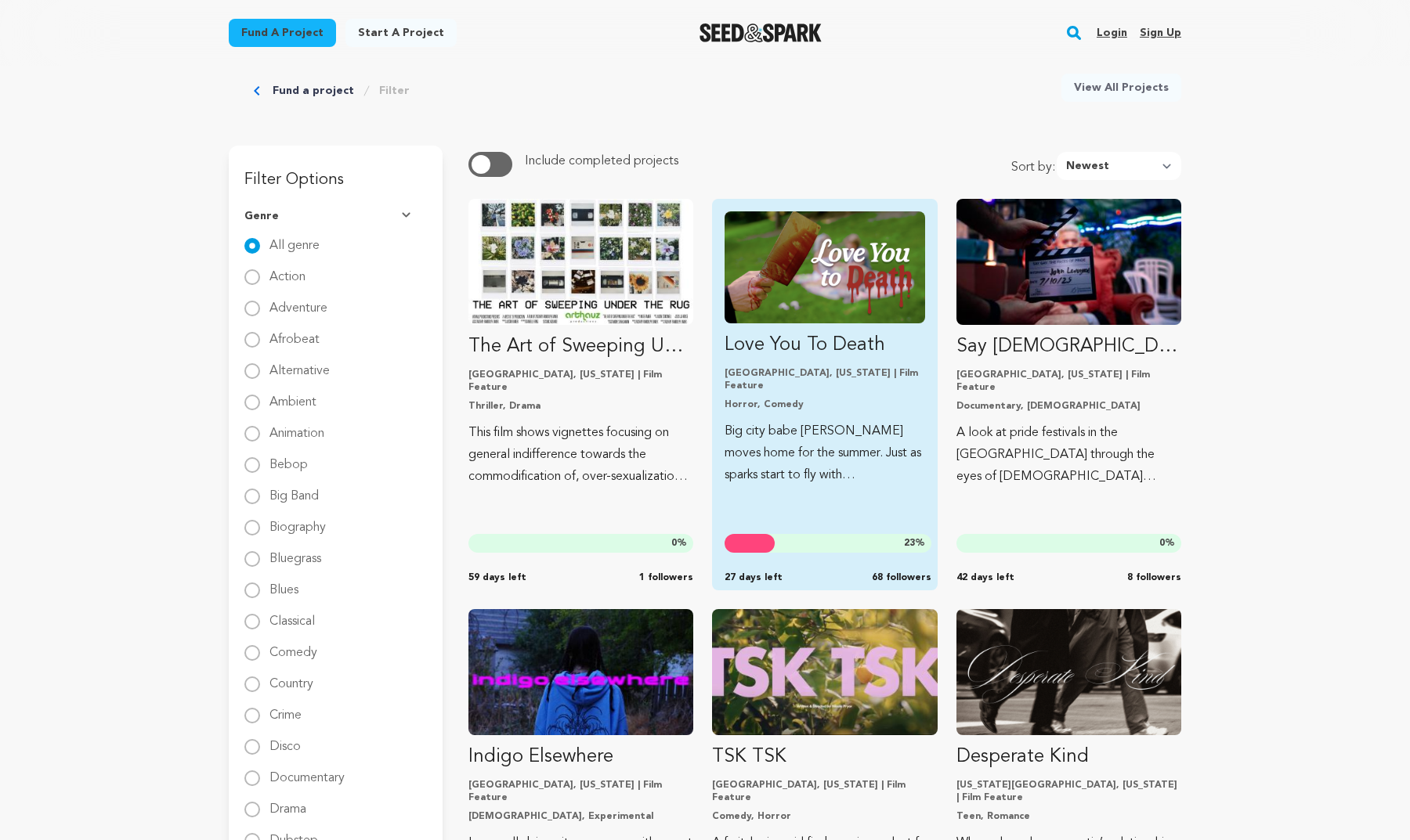
click at [815, 306] on img "Fund Love You To Death" at bounding box center [824, 267] width 200 height 112
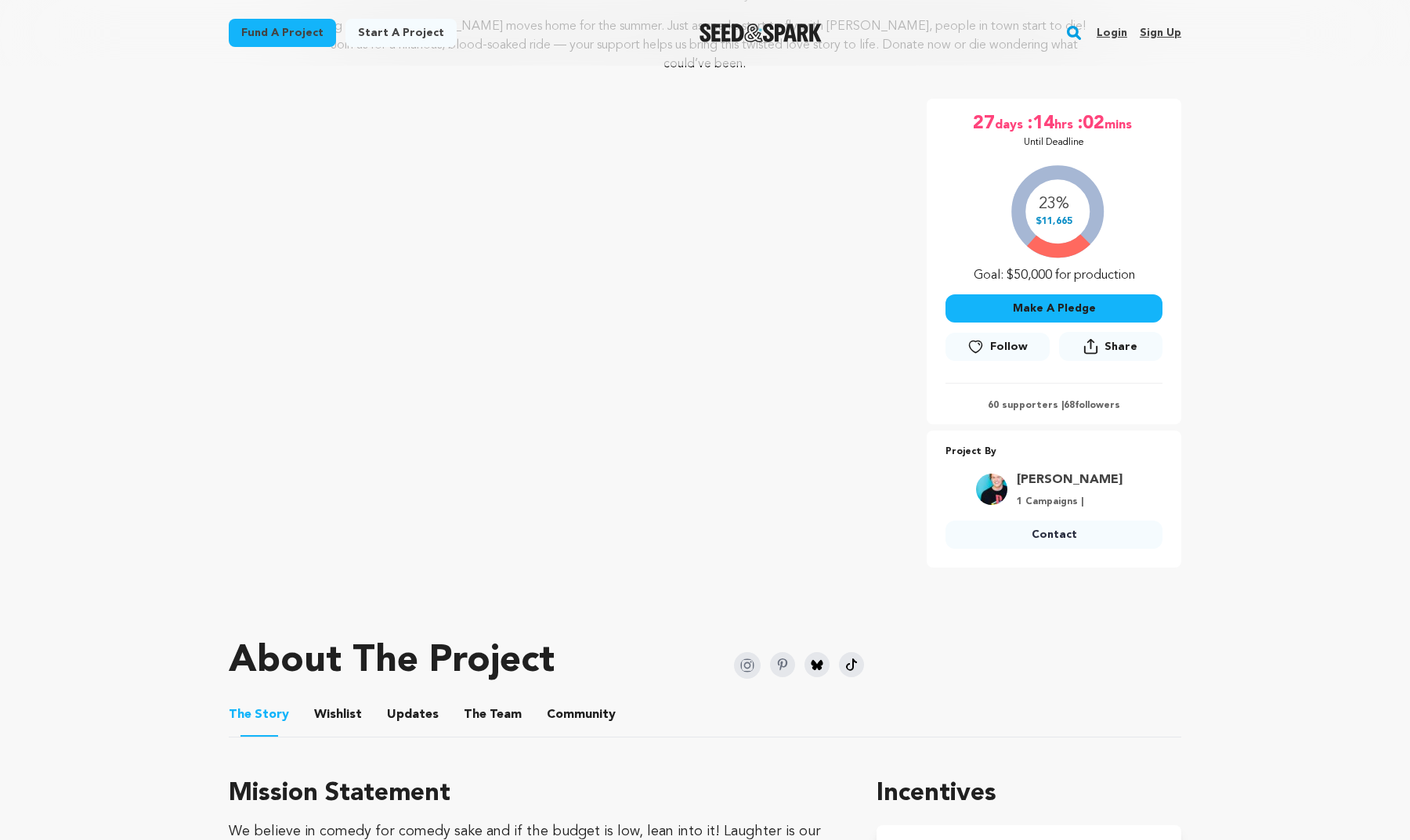
scroll to position [146, 0]
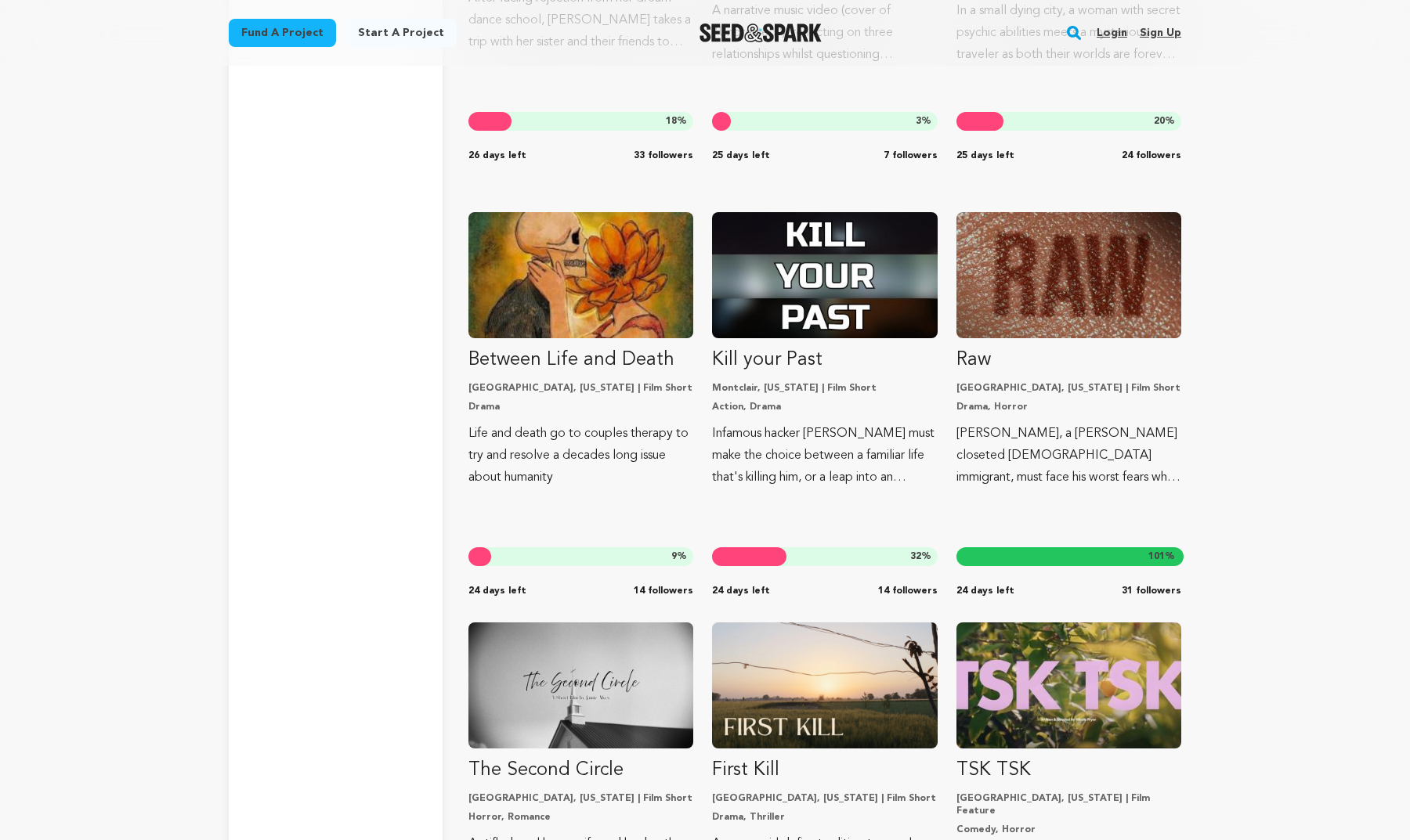
scroll to position [3373, 0]
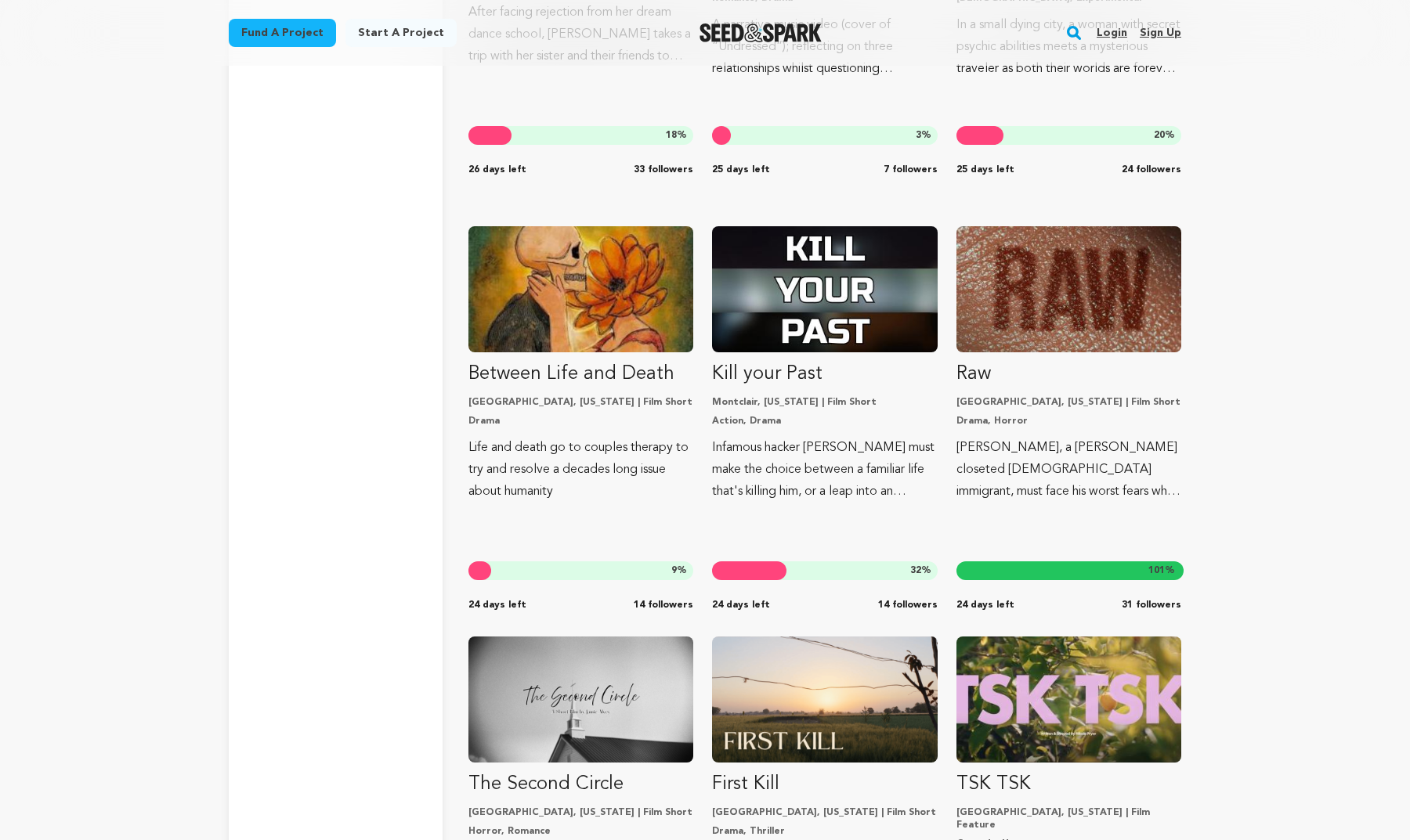
click at [402, 504] on aside "Filter Options Genre All genre Action Adventure" at bounding box center [335, 212] width 214 height 6745
